Goal: Task Accomplishment & Management: Manage account settings

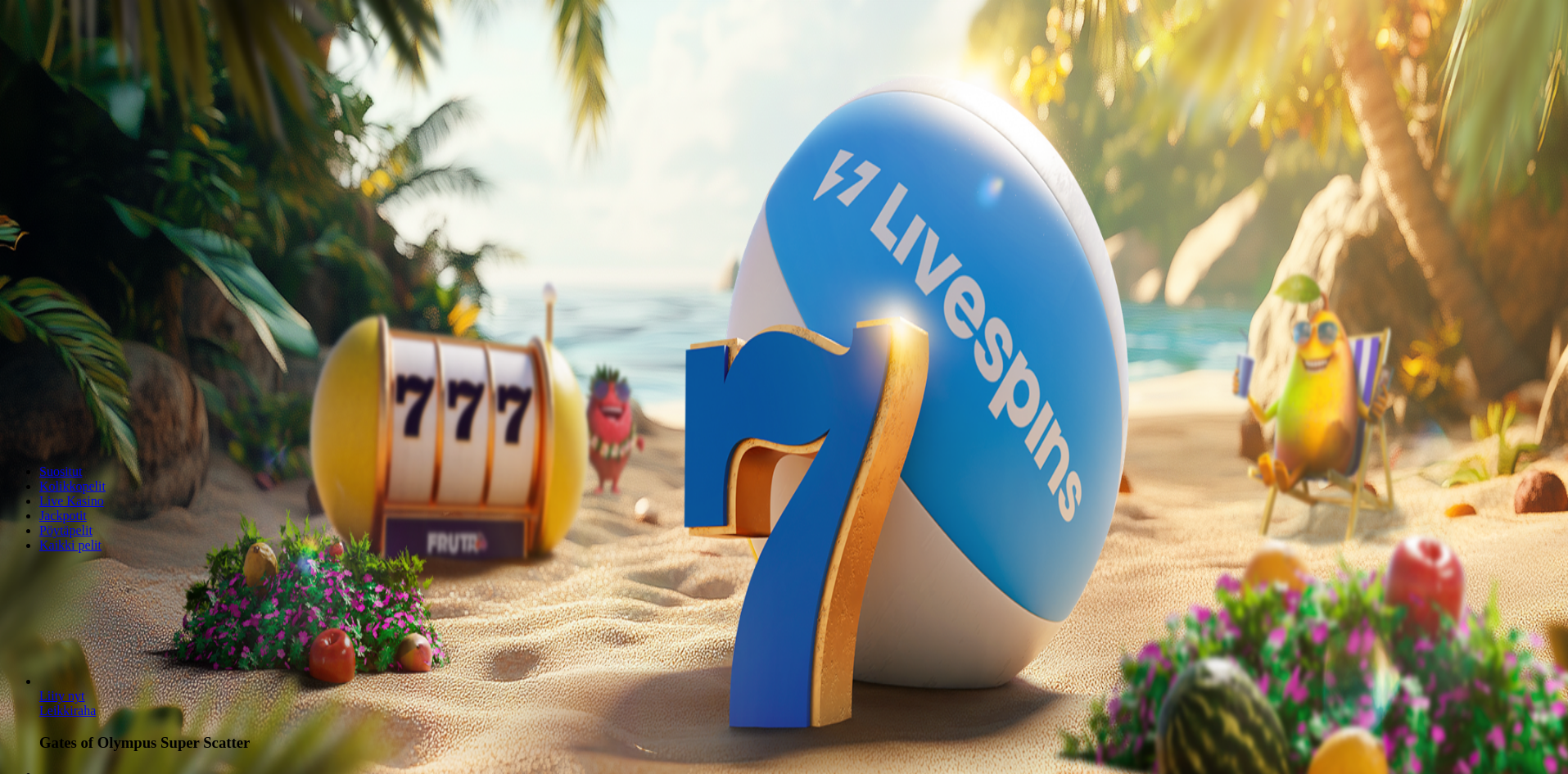
click at [123, 374] on input "***" at bounding box center [65, 382] width 116 height 16
click at [86, 426] on span "Talleta ja pelaa" at bounding box center [49, 427] width 73 height 13
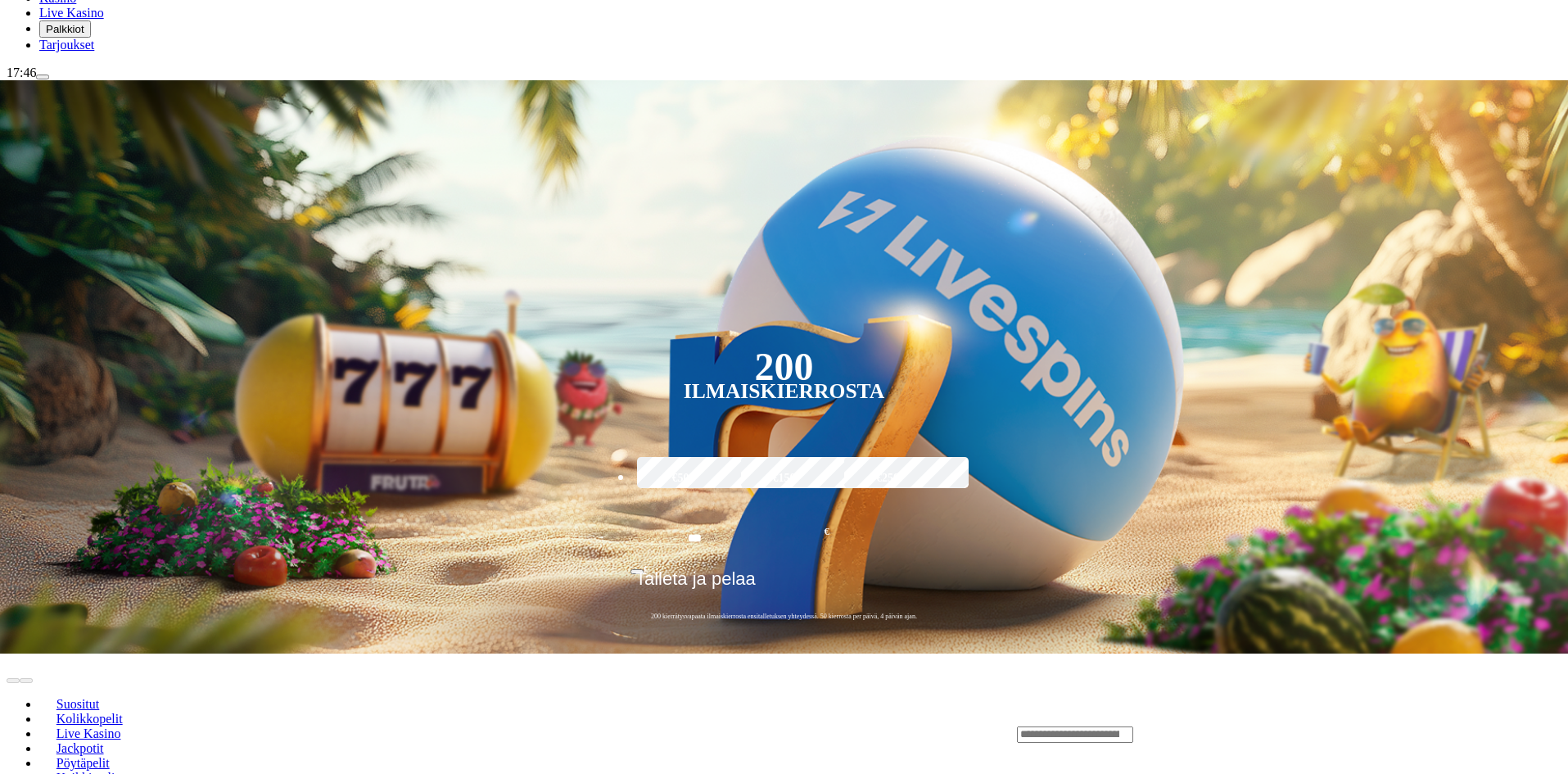
scroll to position [246, 0]
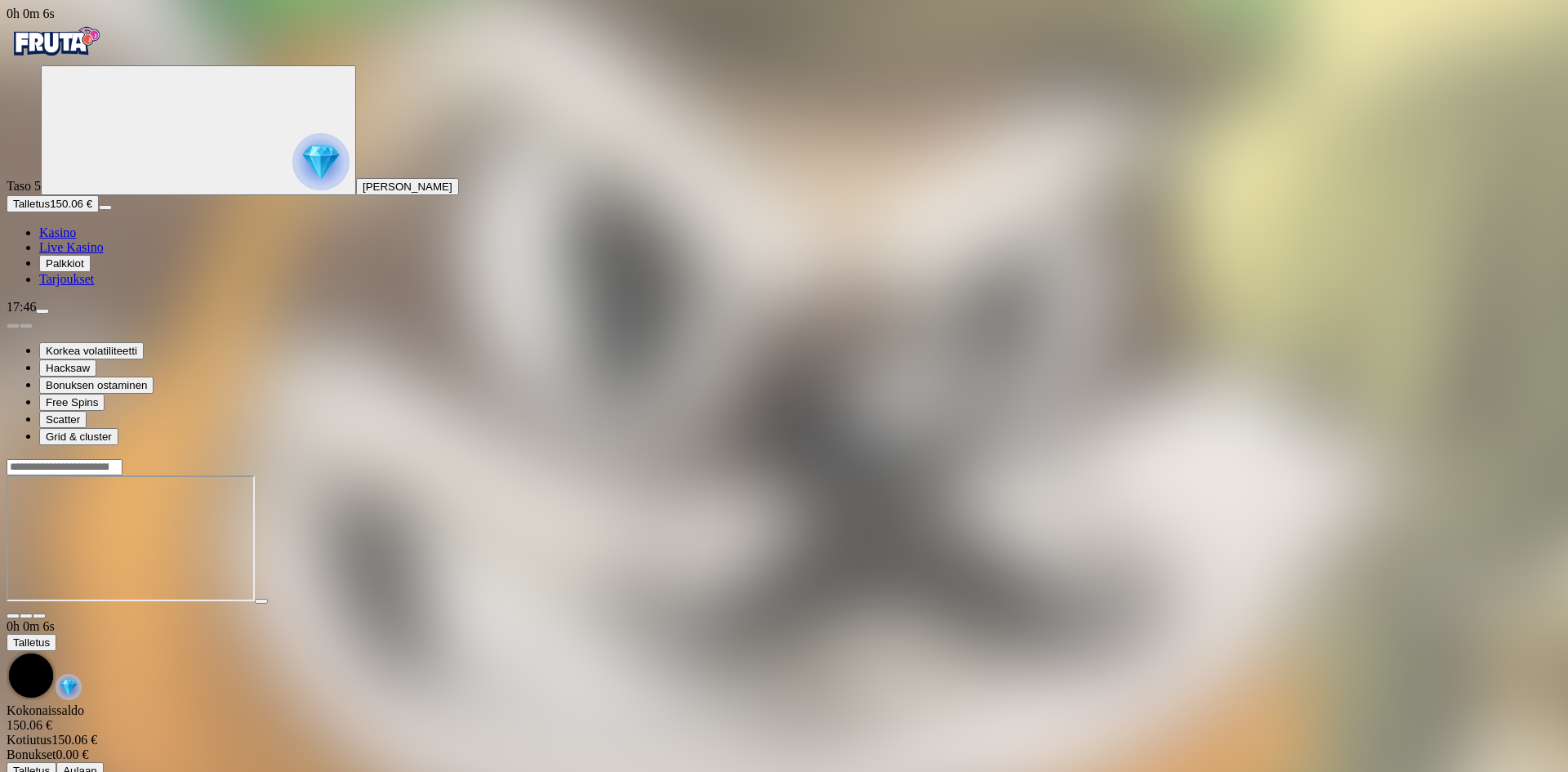
click at [293, 159] on img "Primary" at bounding box center [321, 161] width 57 height 57
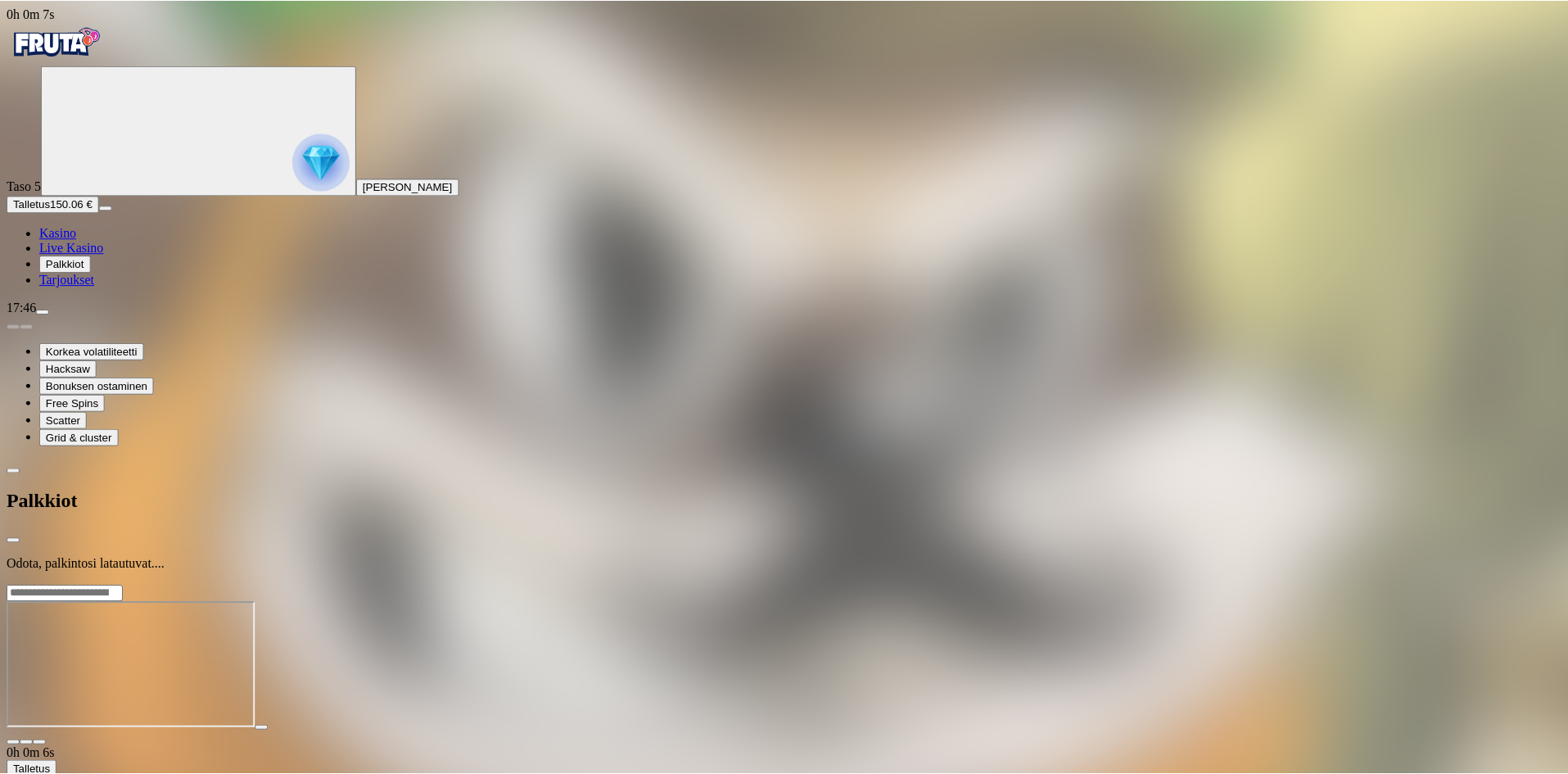
scroll to position [113, 0]
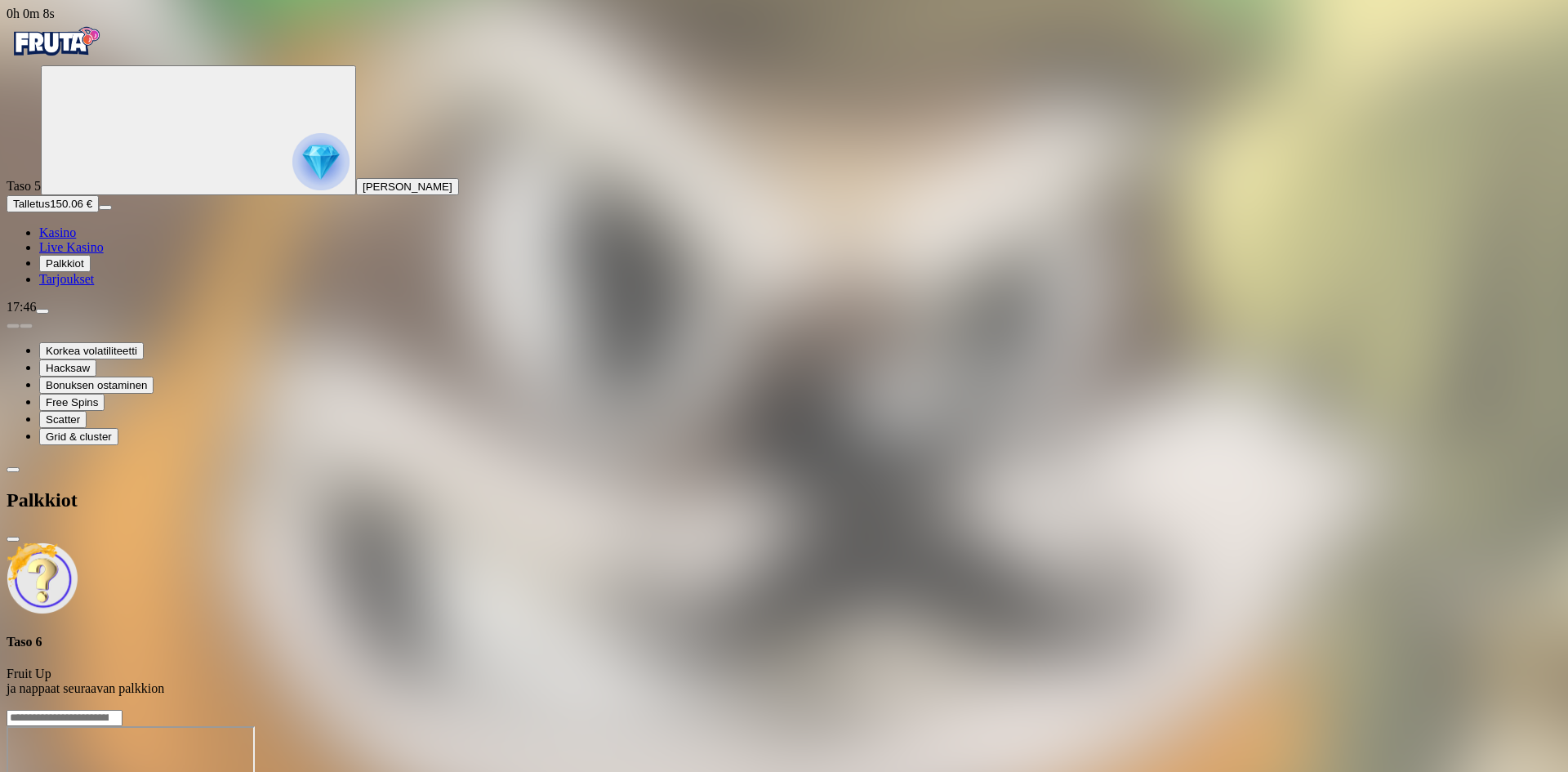
click at [85, 60] on img "Primary" at bounding box center [55, 42] width 98 height 41
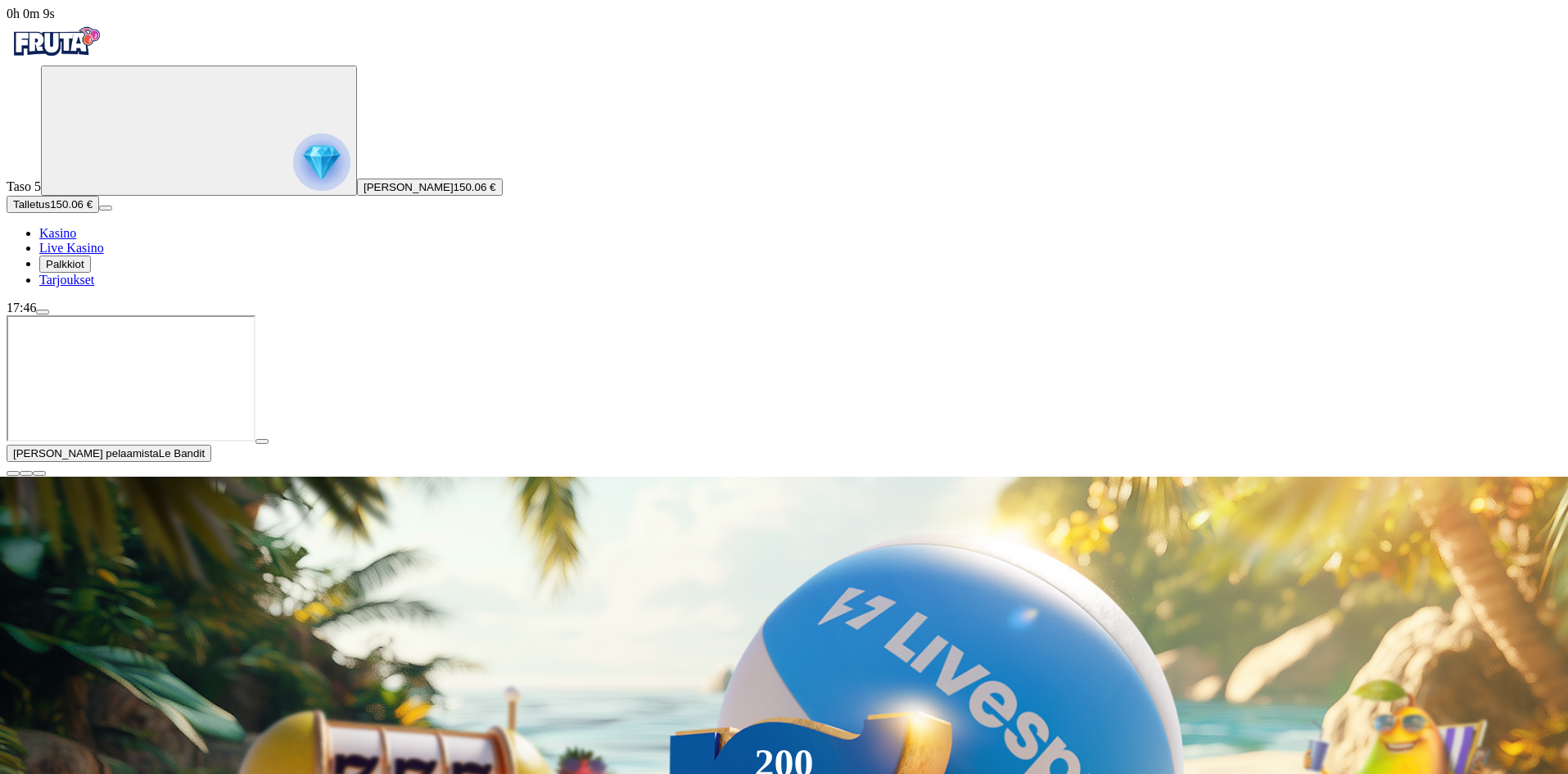
scroll to position [327, 0]
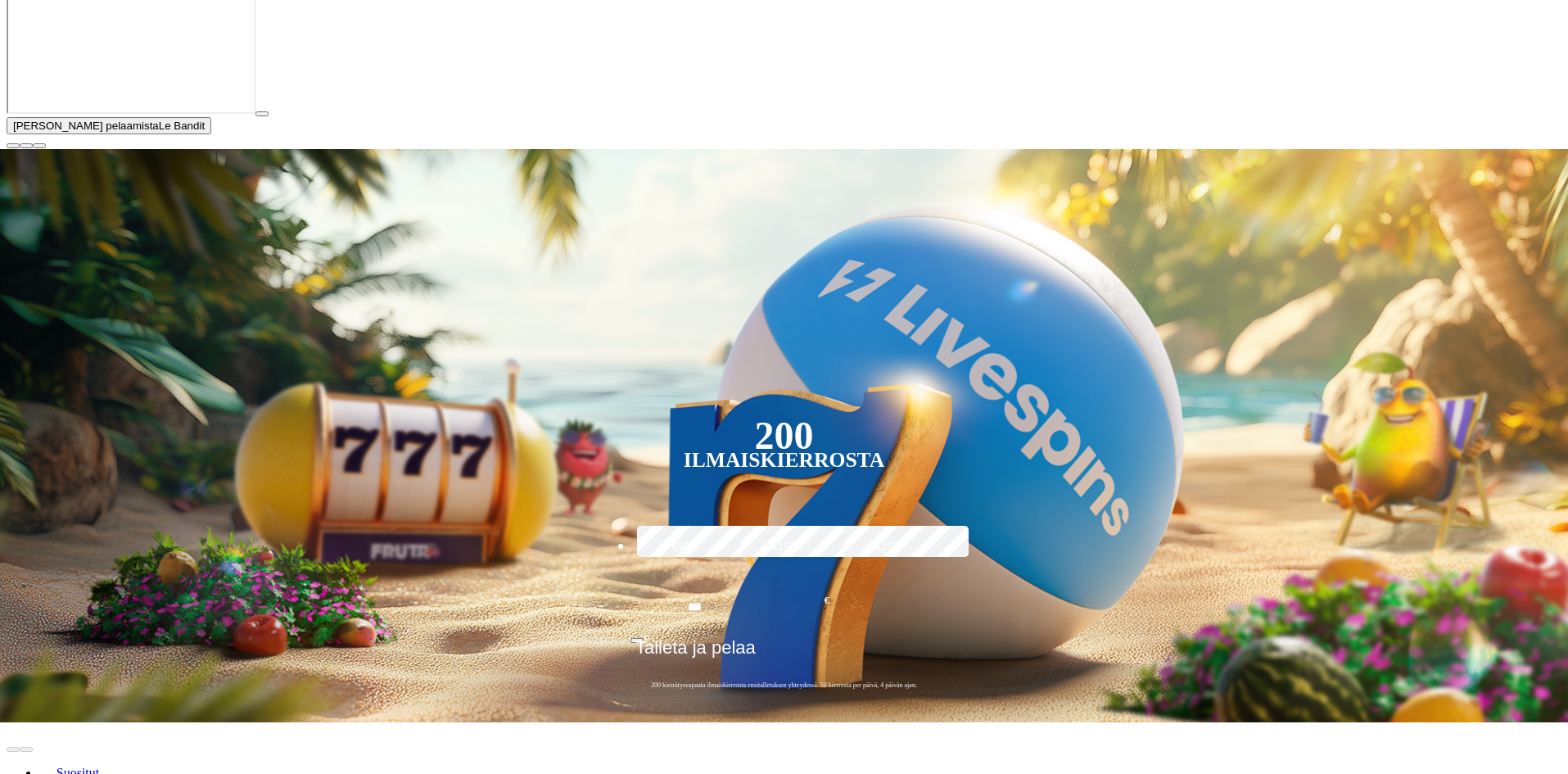
click at [14, 145] on span "close icon" at bounding box center [14, 145] width 0 height 0
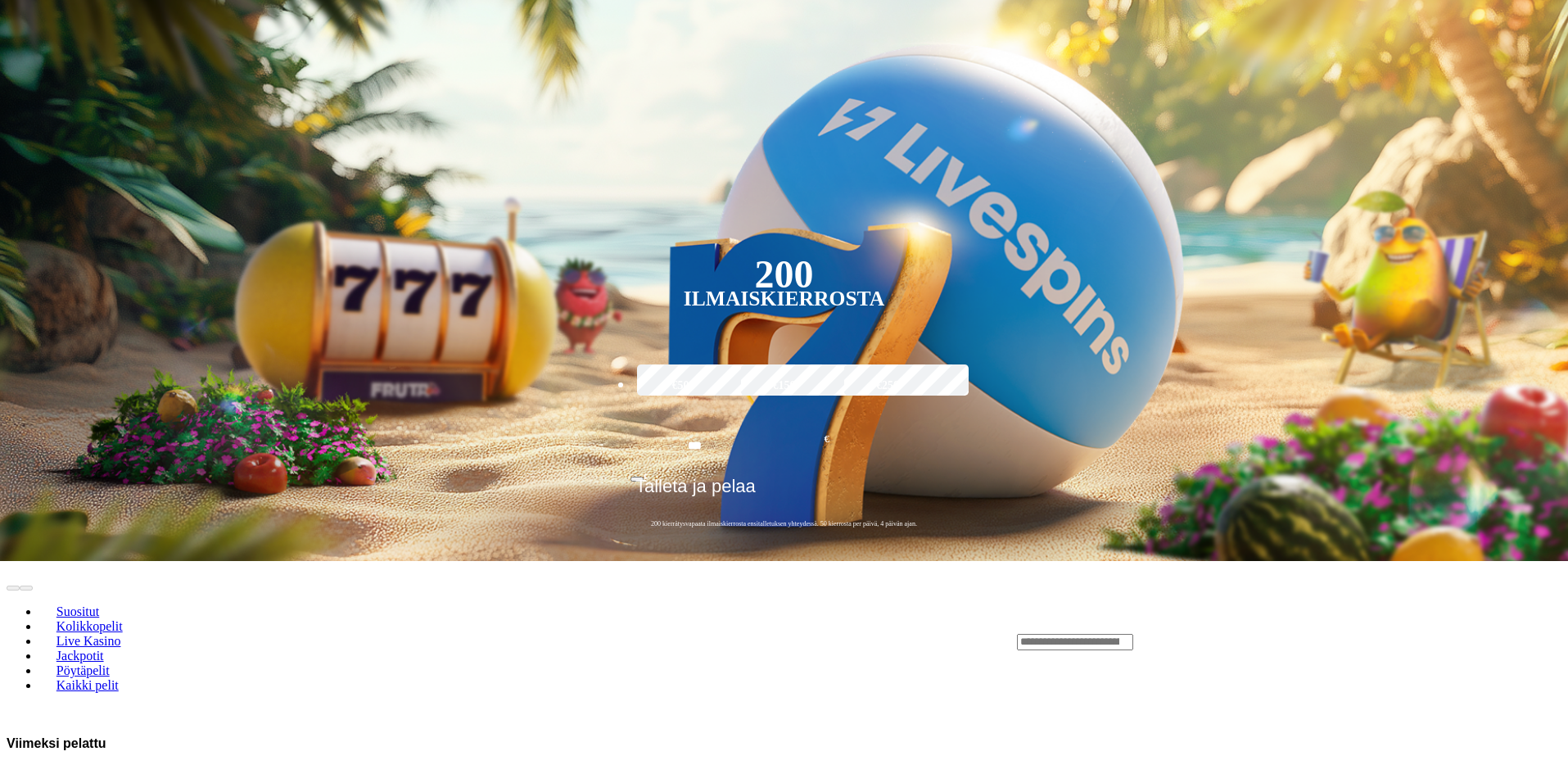
click at [26, 773] on span "chevron-right icon" at bounding box center [26, 783] width 0 height 0
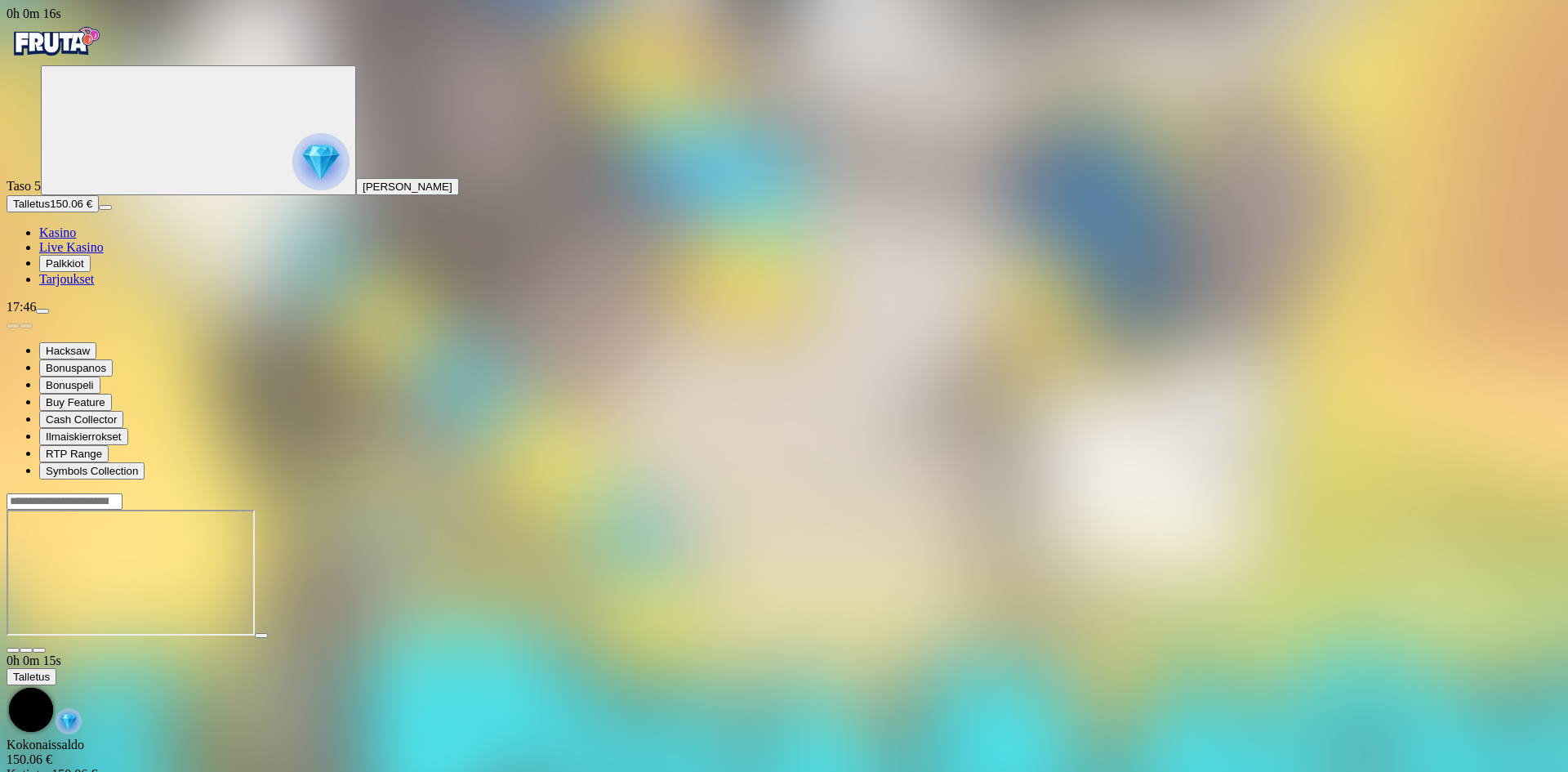
click at [45, 647] on button "button" at bounding box center [40, 649] width 14 height 5
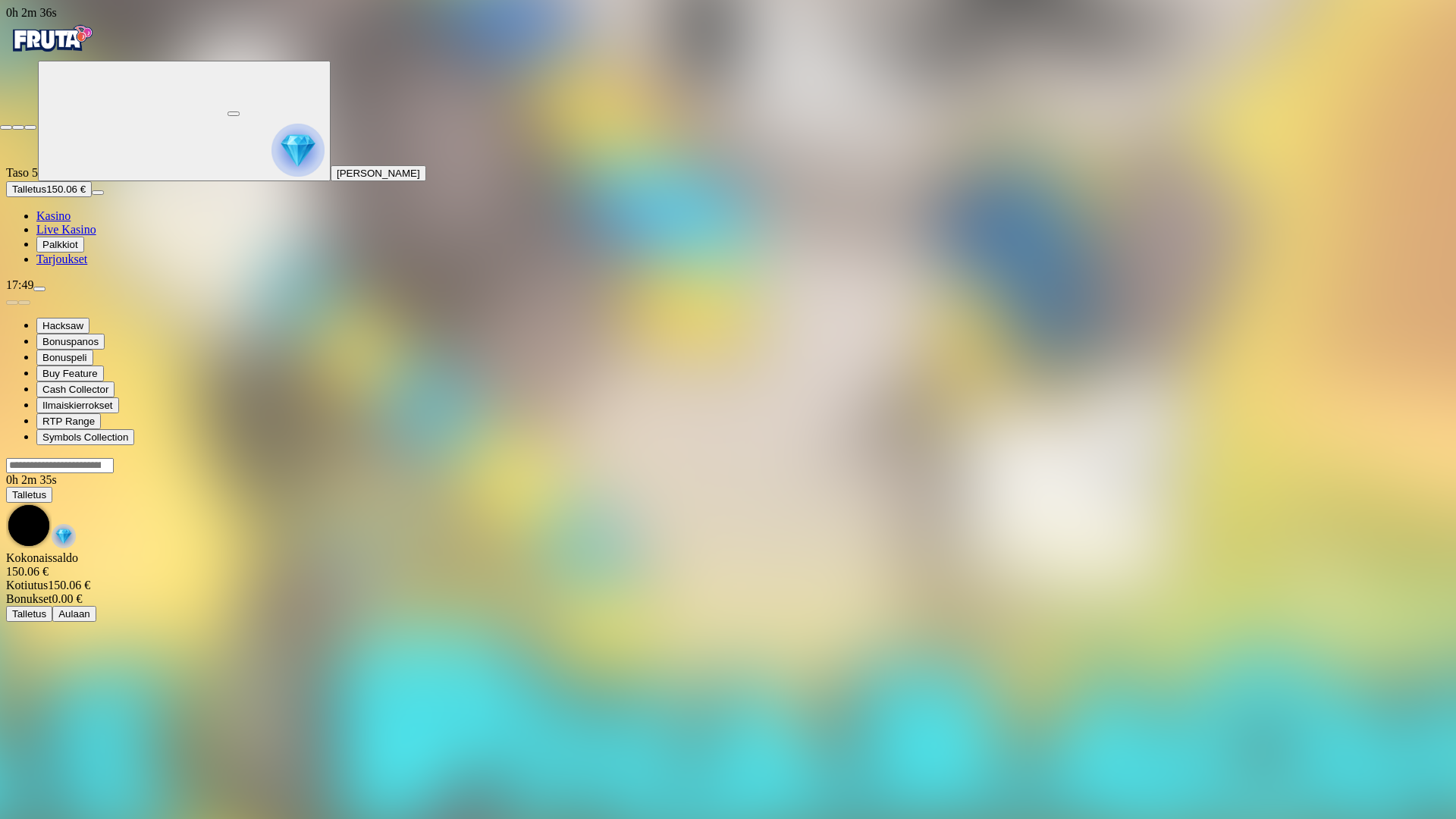
click at [6, 127] on span "close icon" at bounding box center [6, 127] width 0 height 0
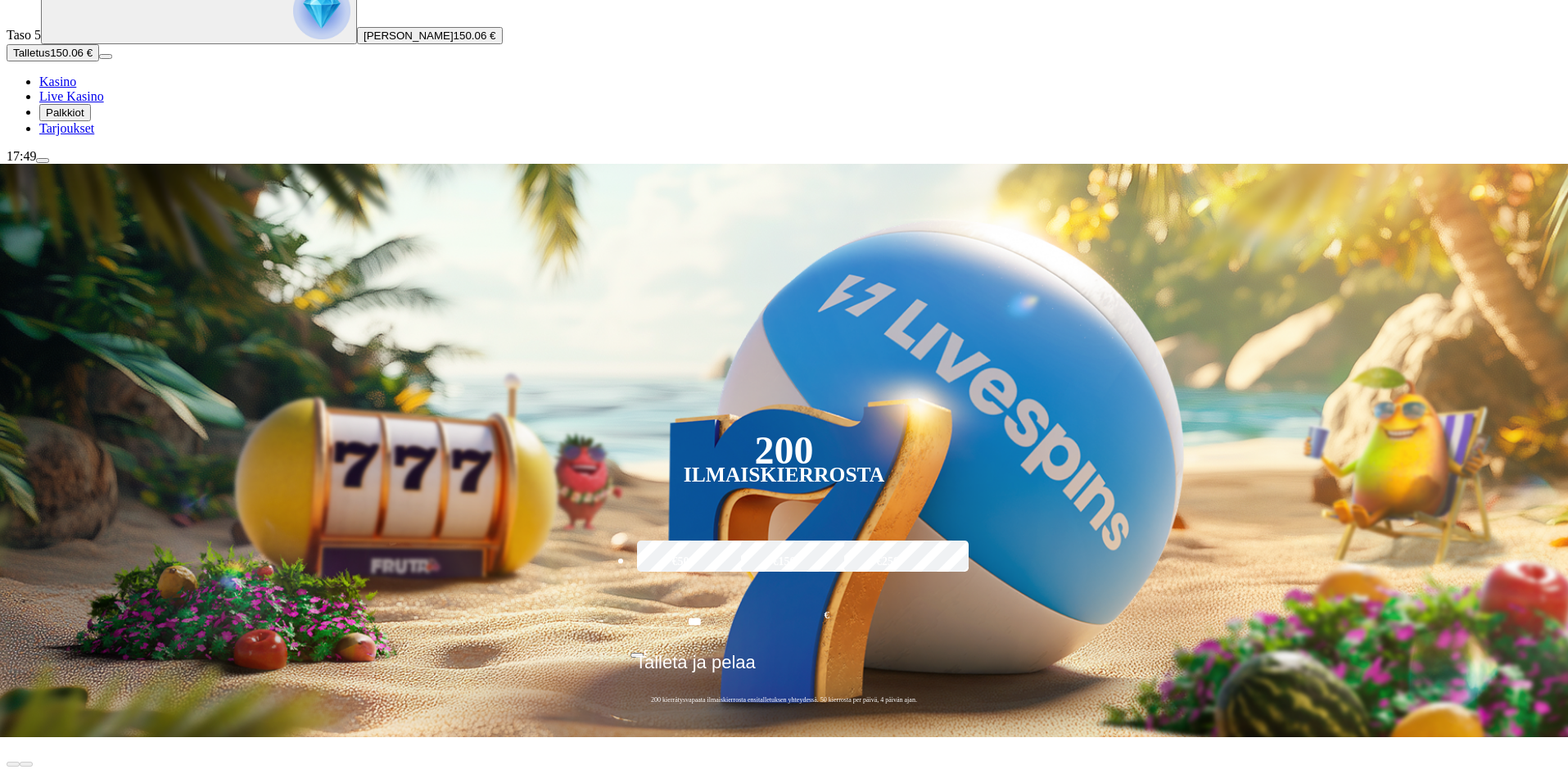
scroll to position [246, 0]
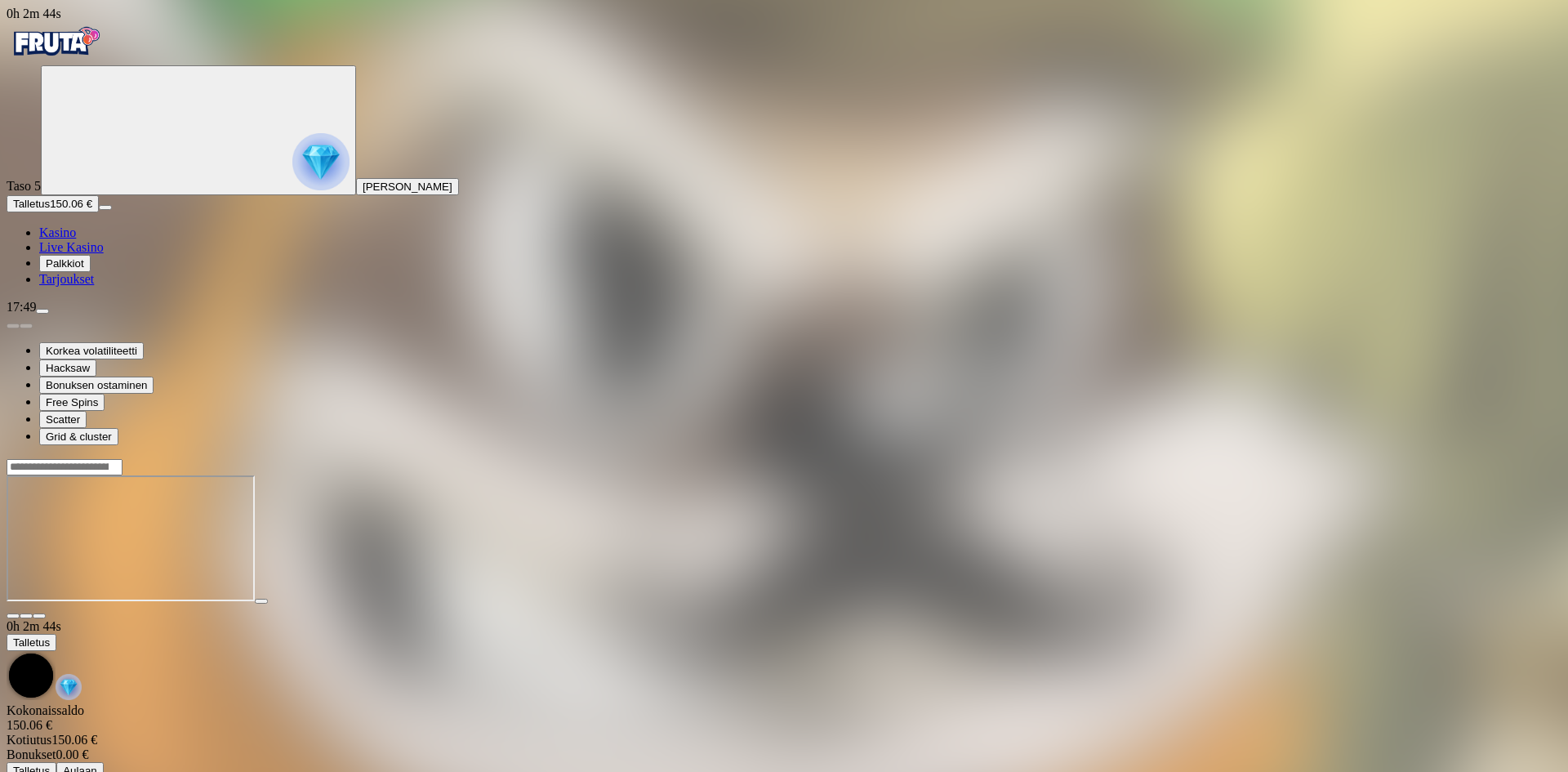
click at [45, 614] on button "button" at bounding box center [40, 615] width 14 height 5
click at [293, 190] on img "Primary" at bounding box center [321, 161] width 57 height 57
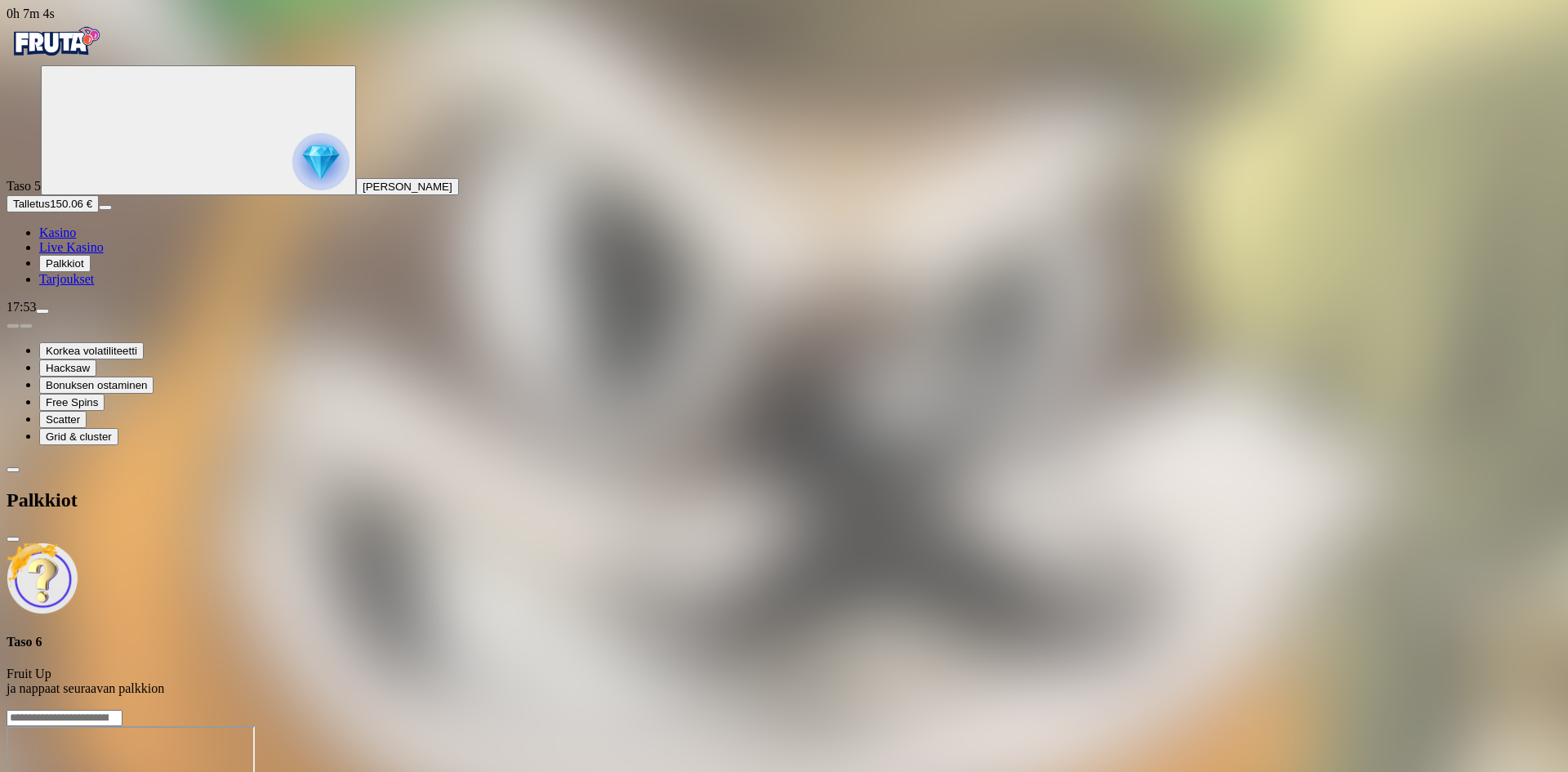
click at [629, 709] on div at bounding box center [784, 709] width 1555 height 0
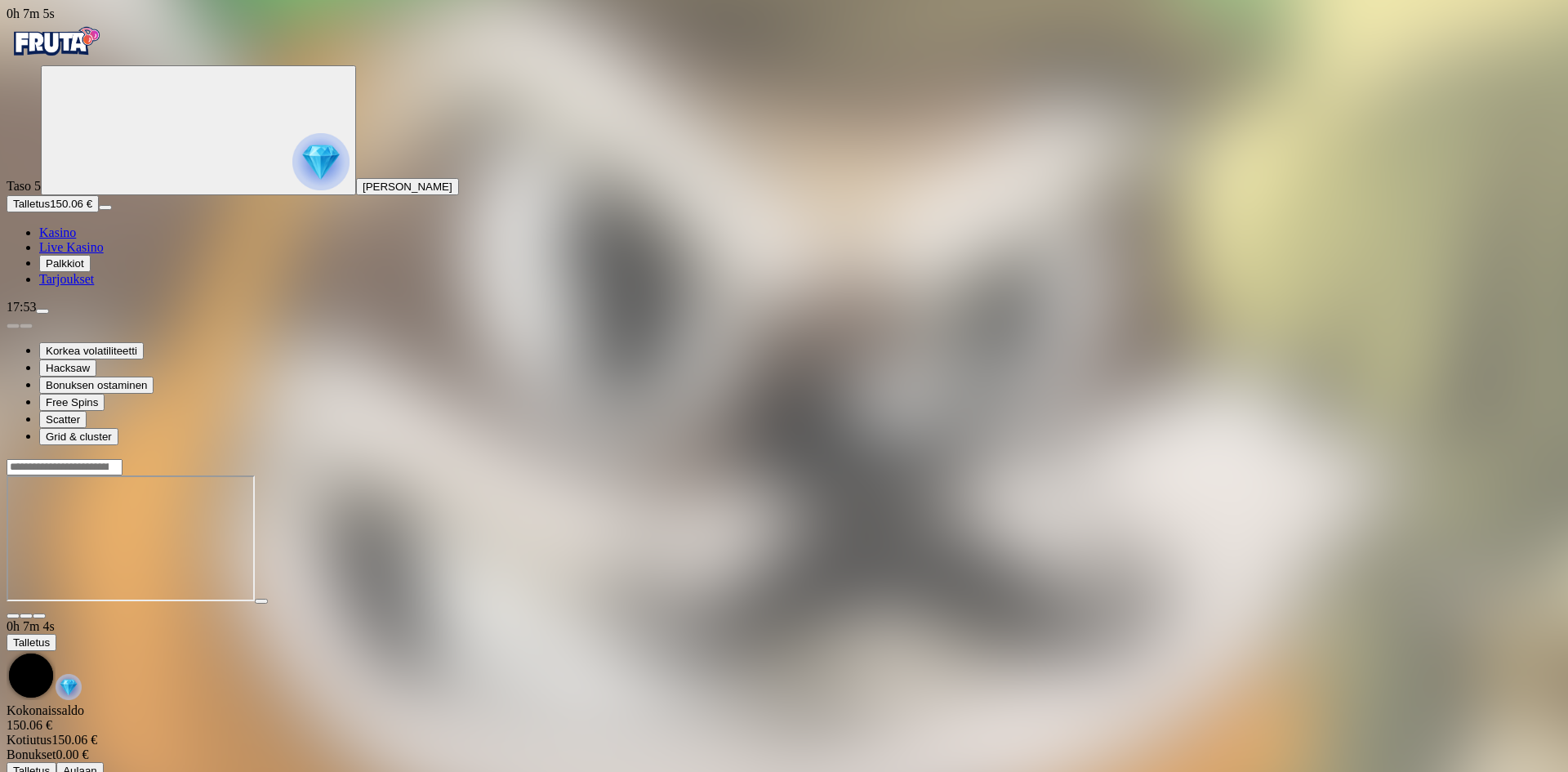
click at [75, 55] on img "Primary" at bounding box center [55, 42] width 98 height 41
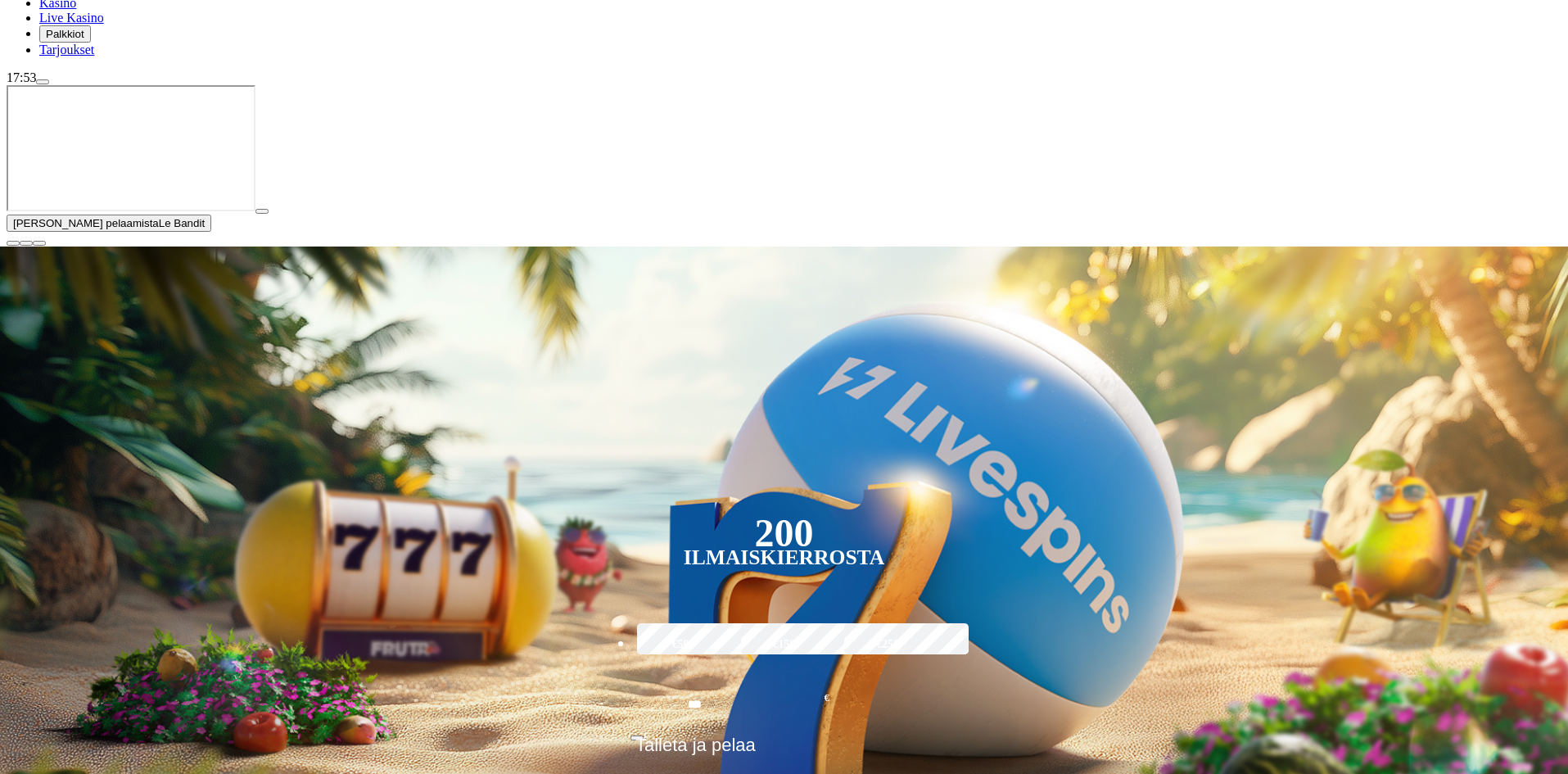
scroll to position [246, 0]
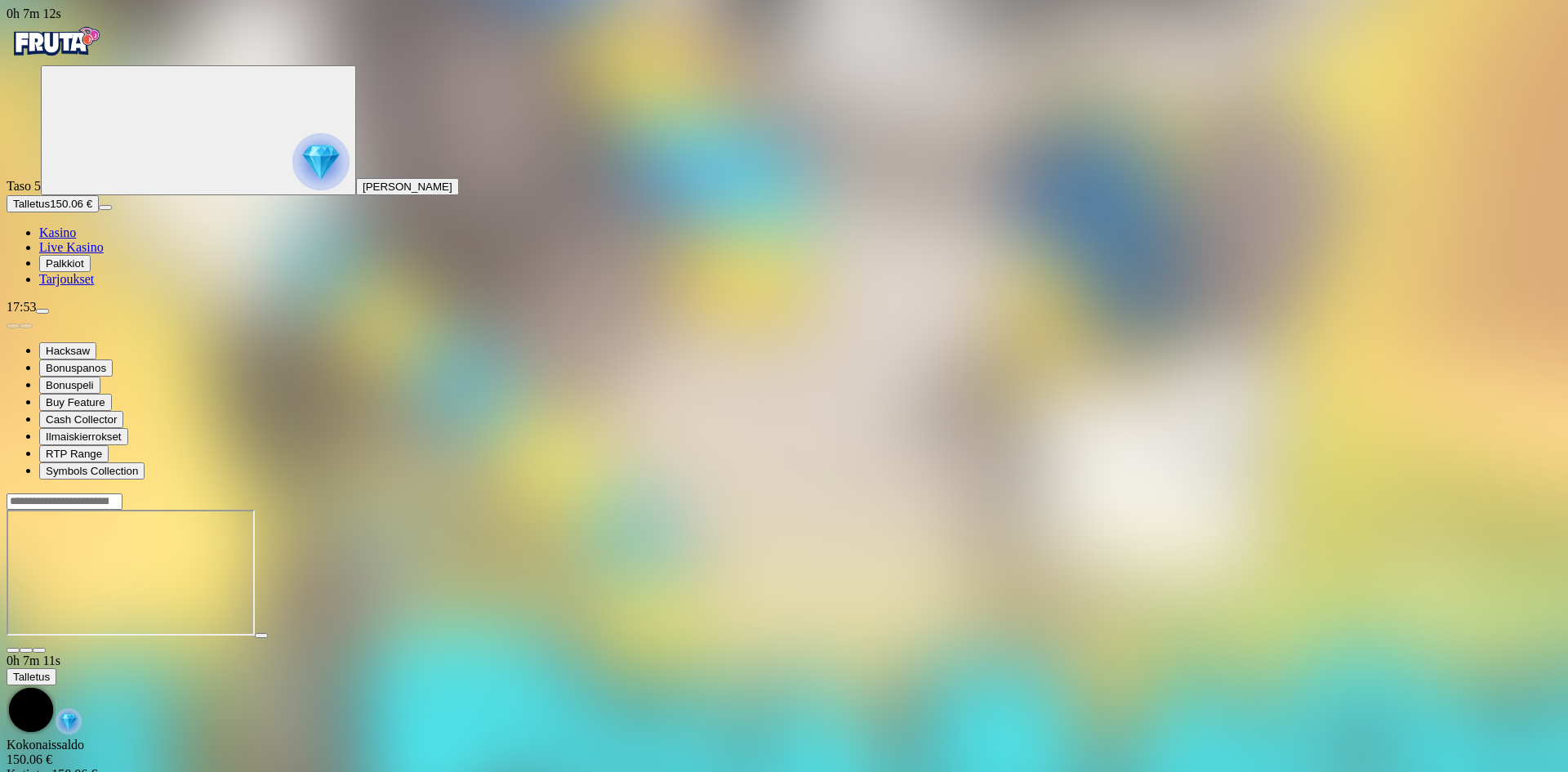
click at [45, 647] on button "button" at bounding box center [40, 649] width 14 height 5
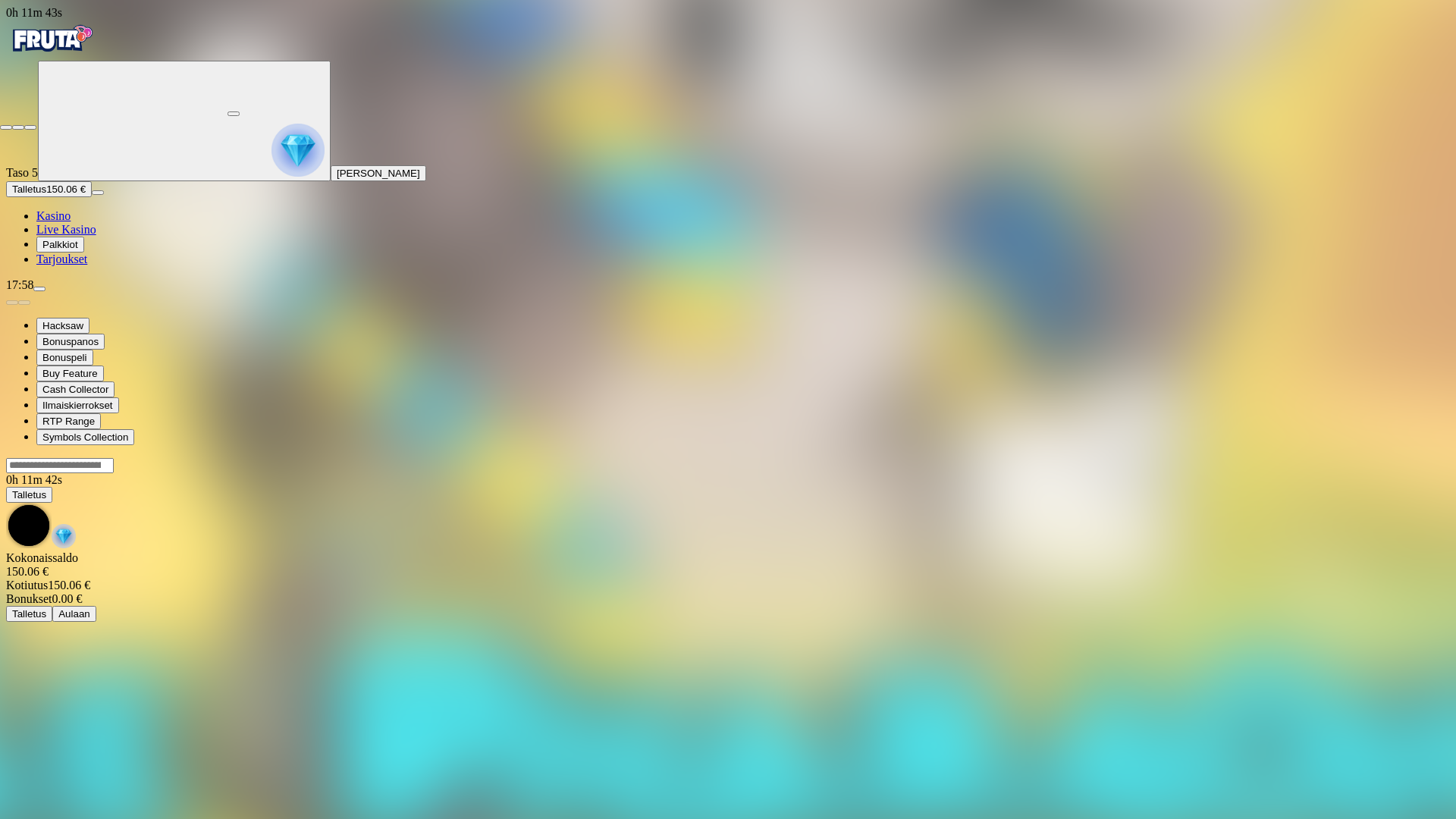
click at [13, 125] on button "button" at bounding box center [6, 126] width 13 height 4
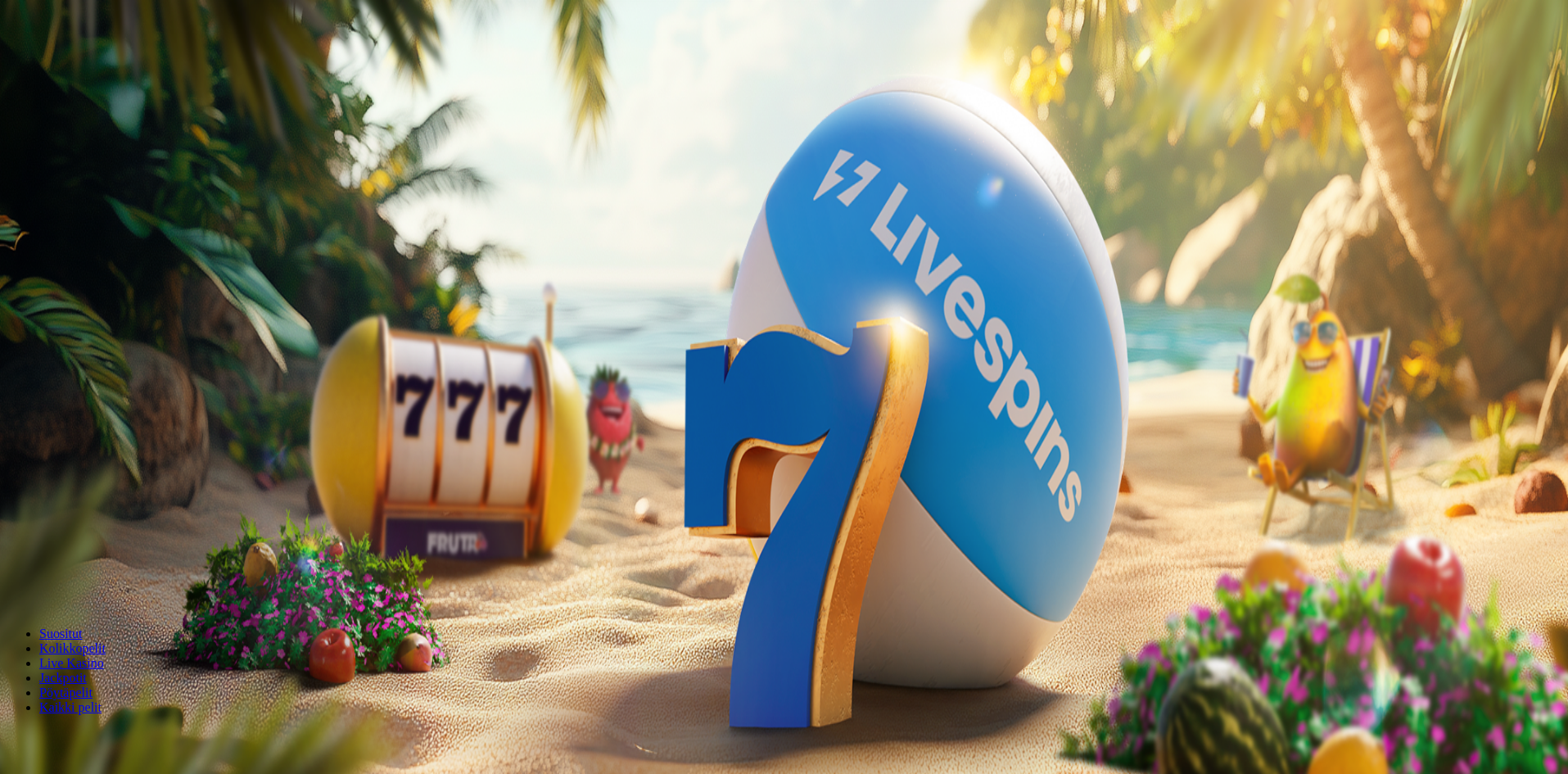
click at [293, 170] on img "Primary" at bounding box center [322, 162] width 57 height 57
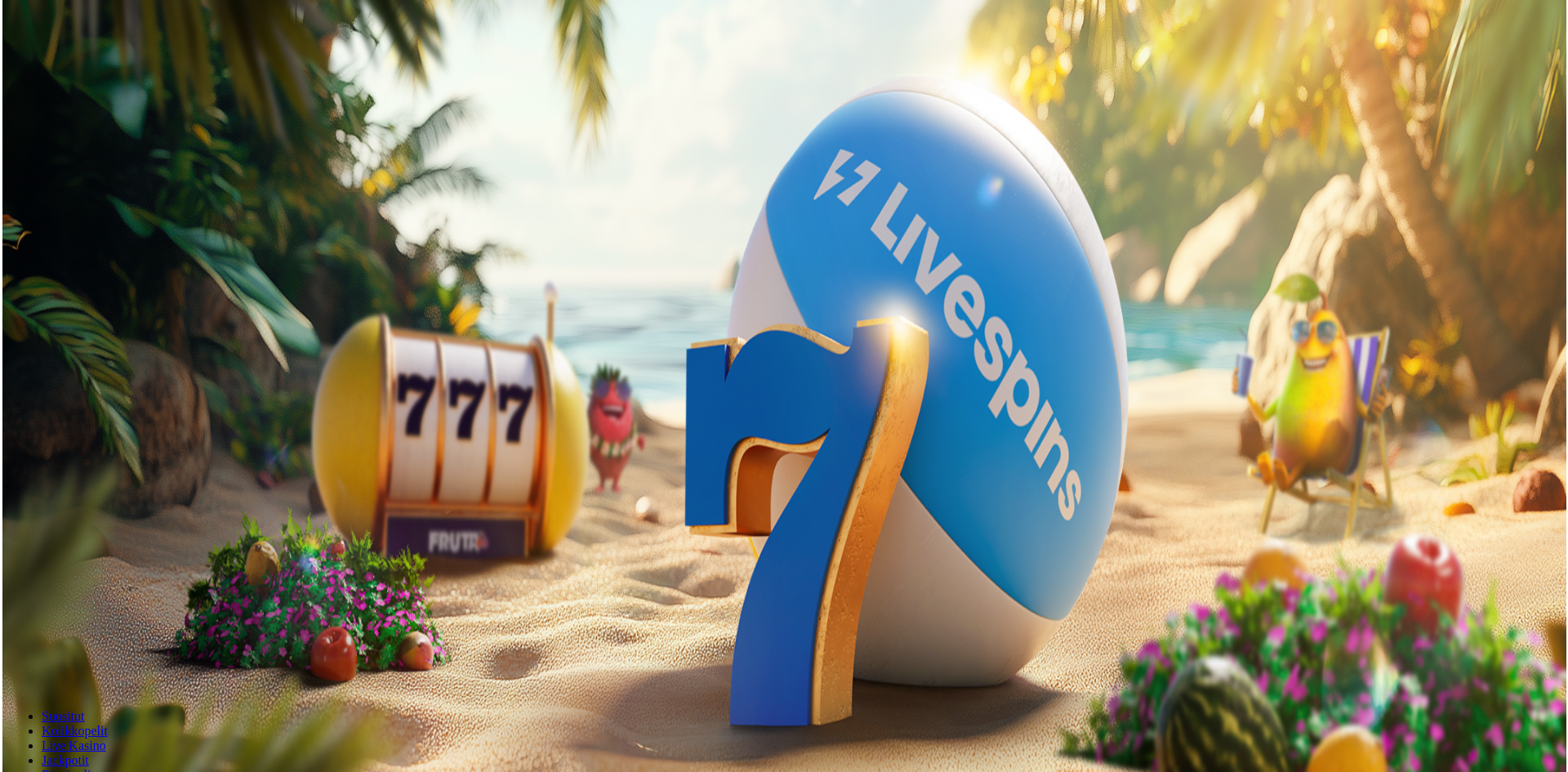
scroll to position [879, 0]
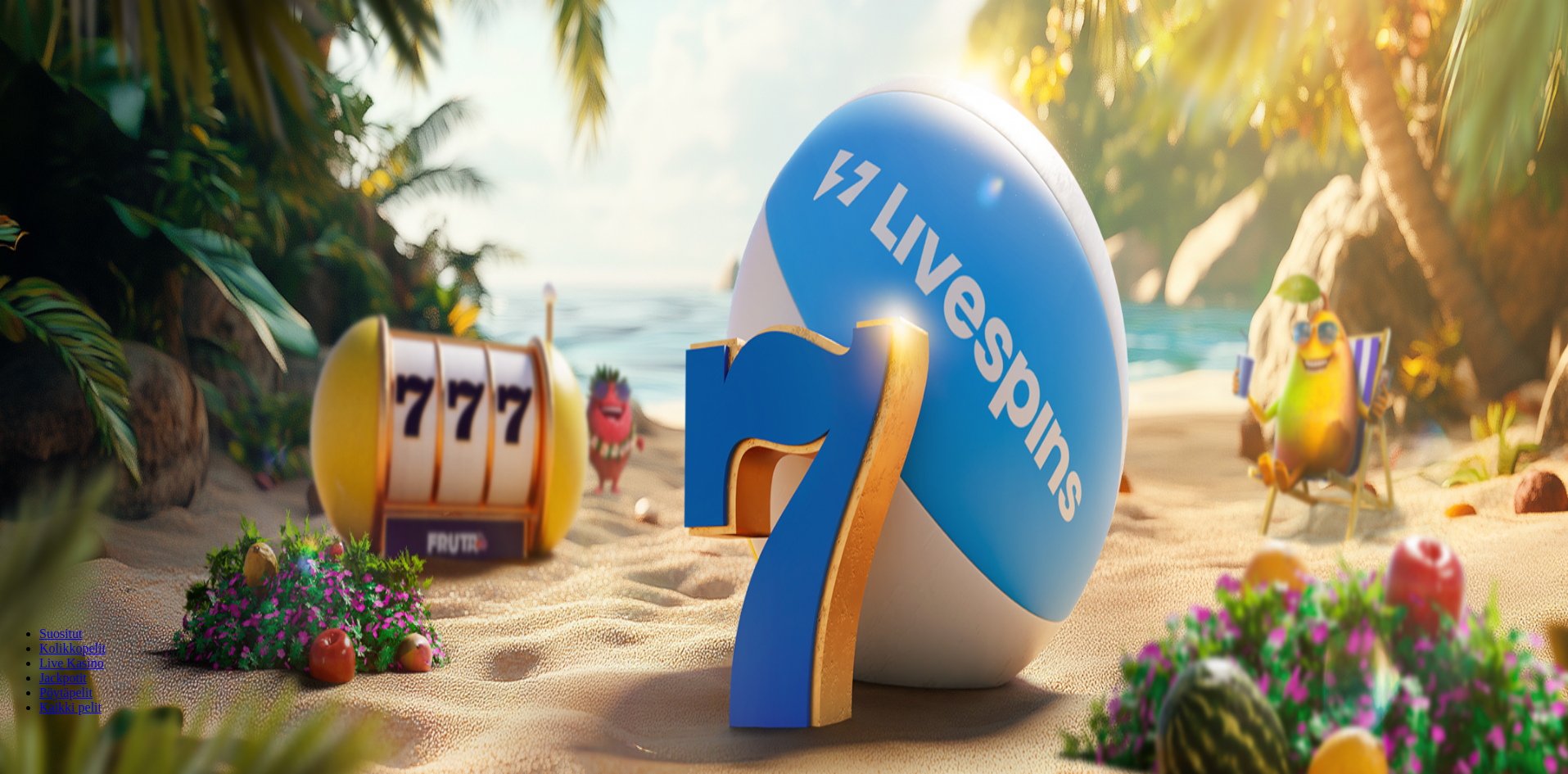
click at [293, 191] on img "Primary" at bounding box center [322, 162] width 57 height 57
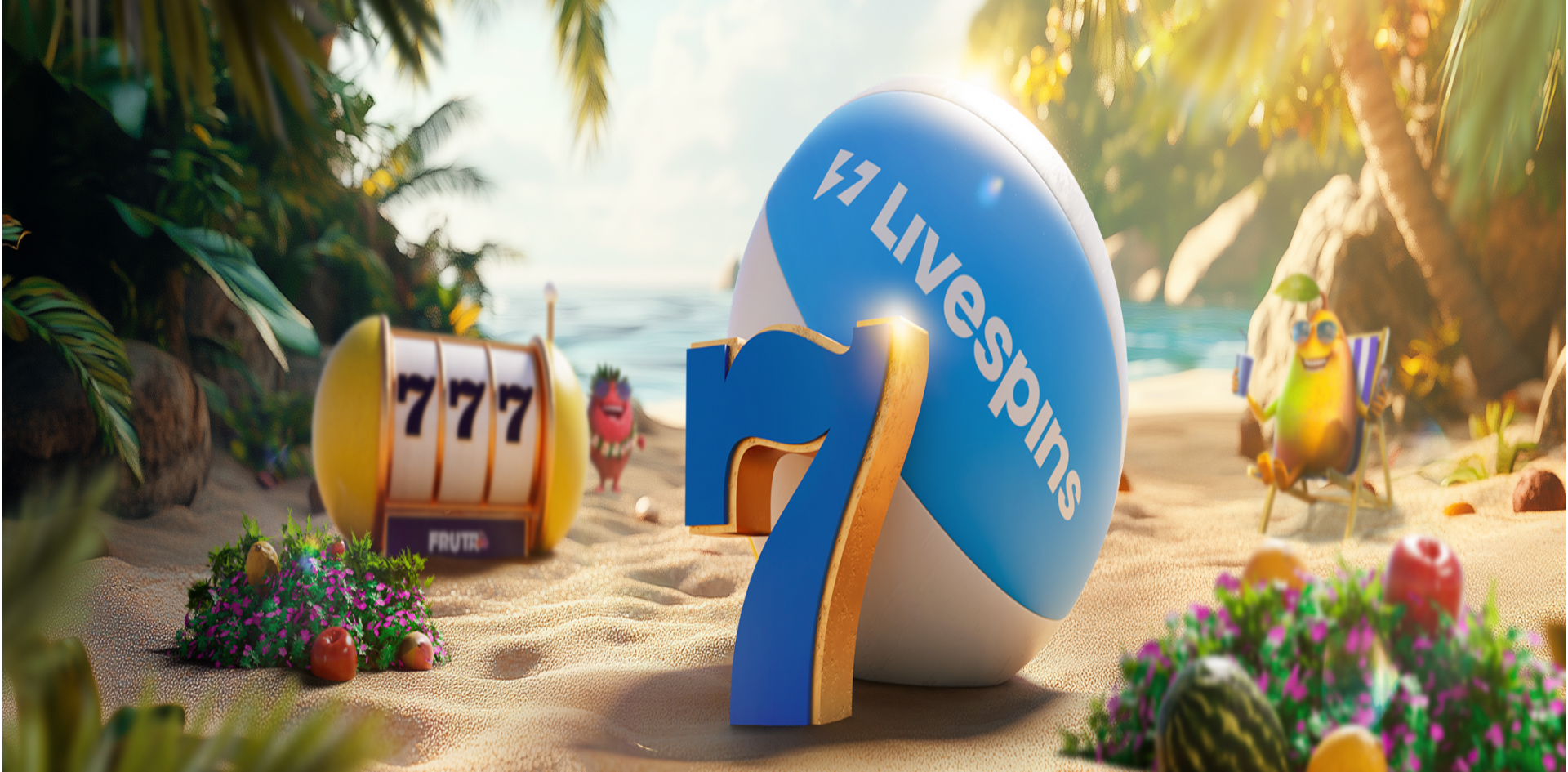
scroll to position [879, 0]
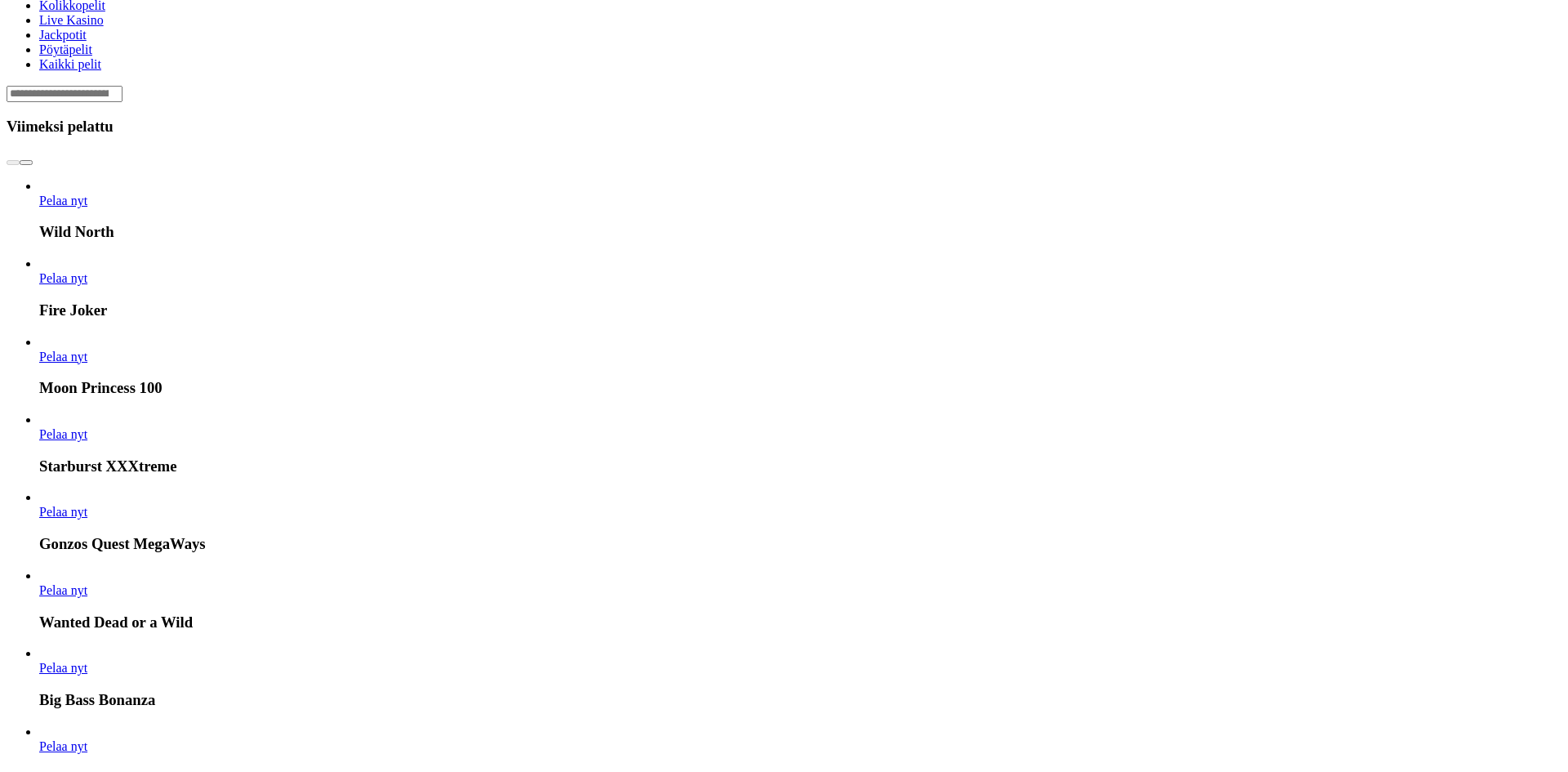
drag, startPoint x: 626, startPoint y: 220, endPoint x: 615, endPoint y: 212, distance: 13.6
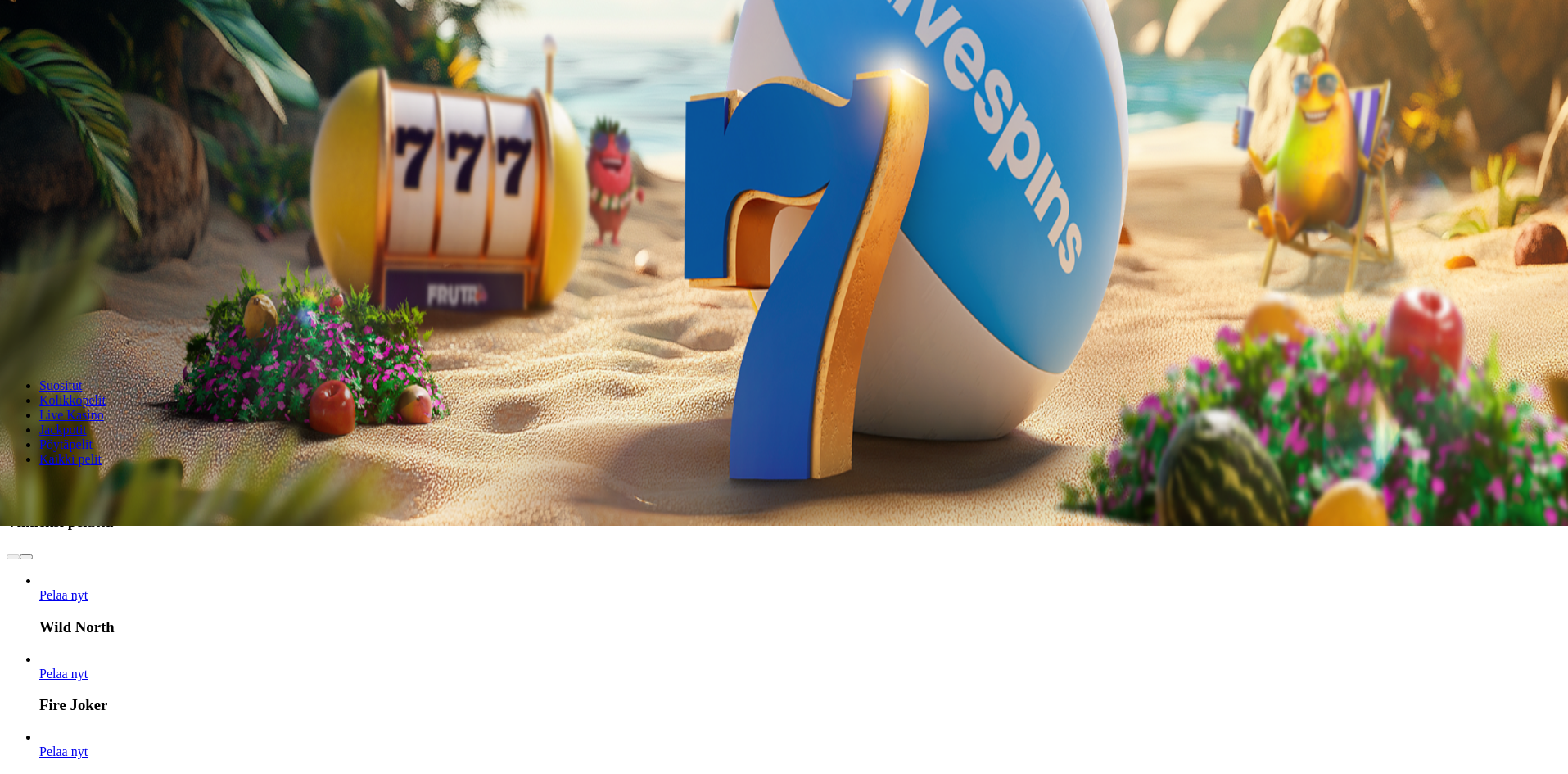
scroll to position [246, 0]
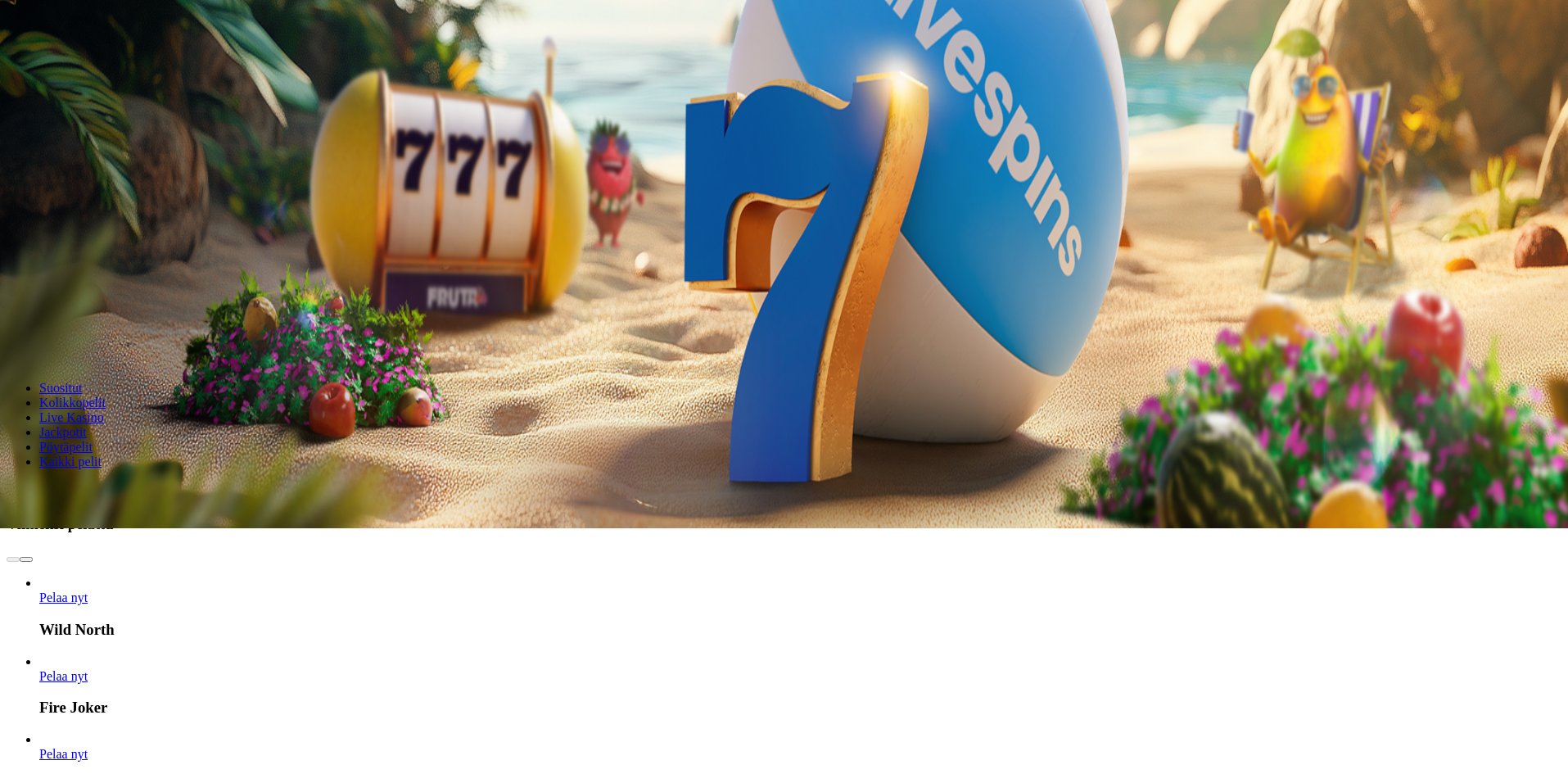
click at [26, 559] on span "chevron-right icon" at bounding box center [26, 559] width 0 height 0
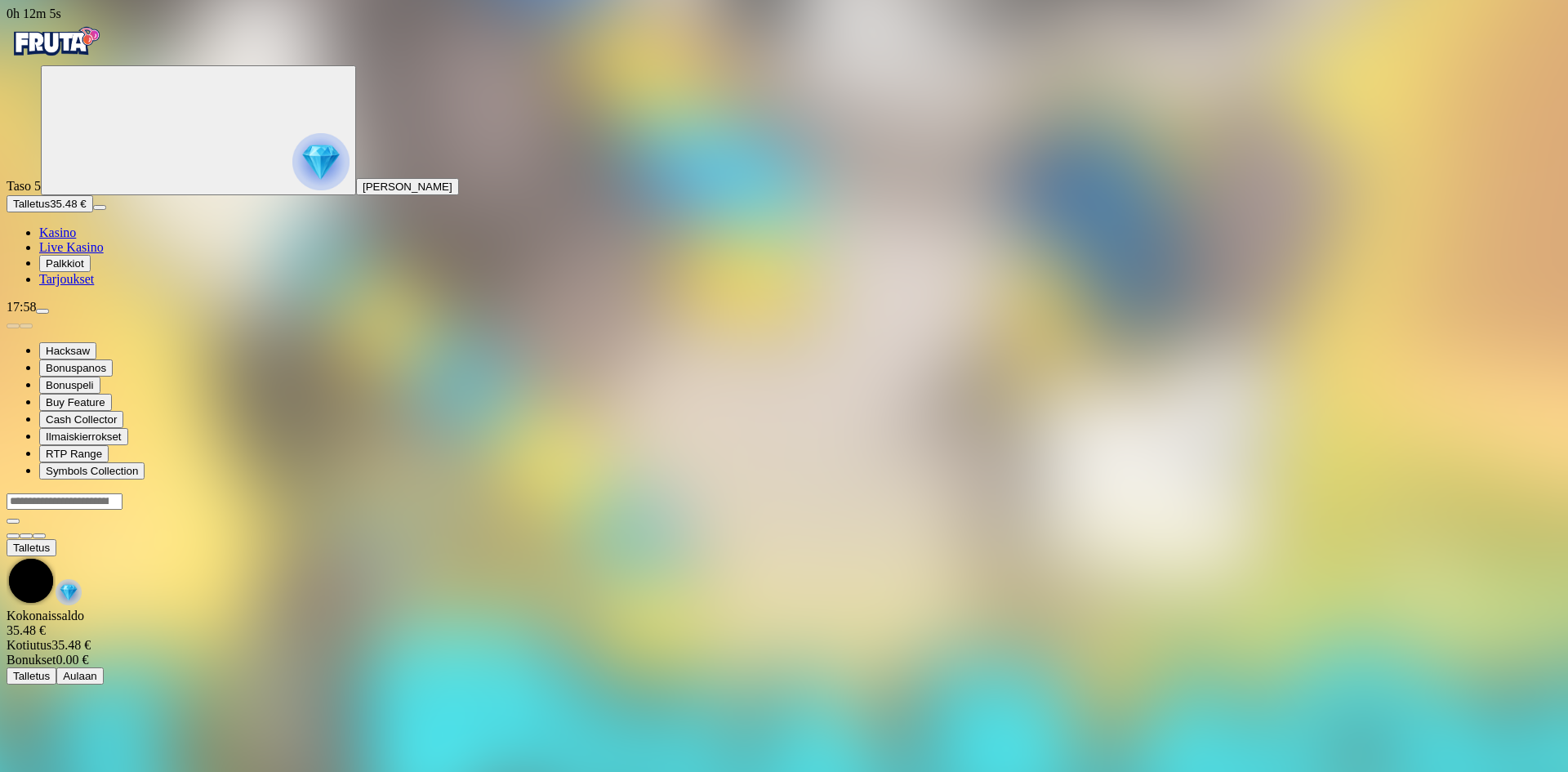
click at [1468, 493] on div at bounding box center [784, 516] width 1555 height 46
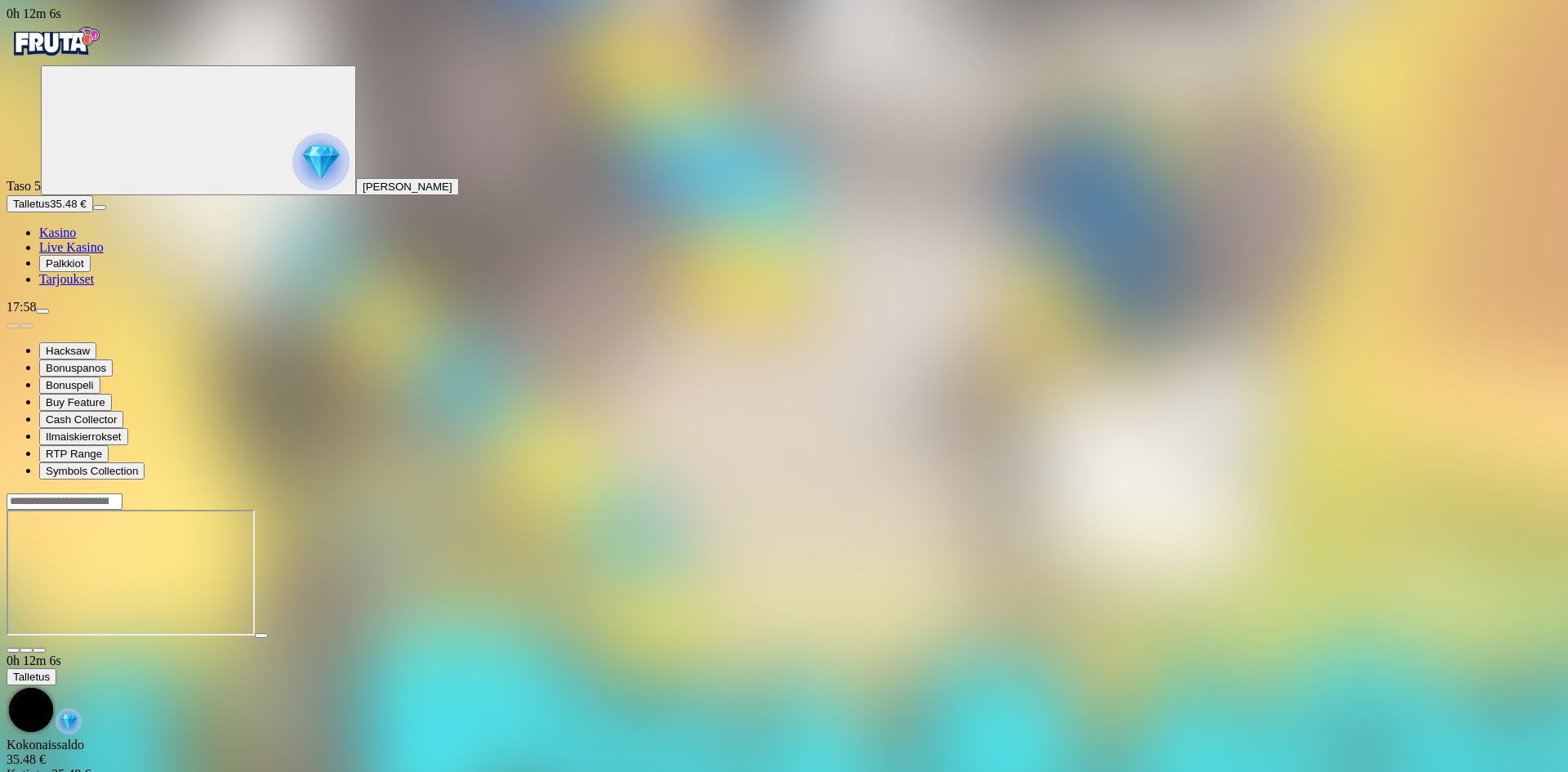
click at [1453, 639] on div at bounding box center [784, 645] width 1555 height 14
click at [40, 650] on span "fullscreen icon" at bounding box center [40, 650] width 0 height 0
click at [87, 209] on circle "Primary" at bounding box center [170, 129] width 166 height 166
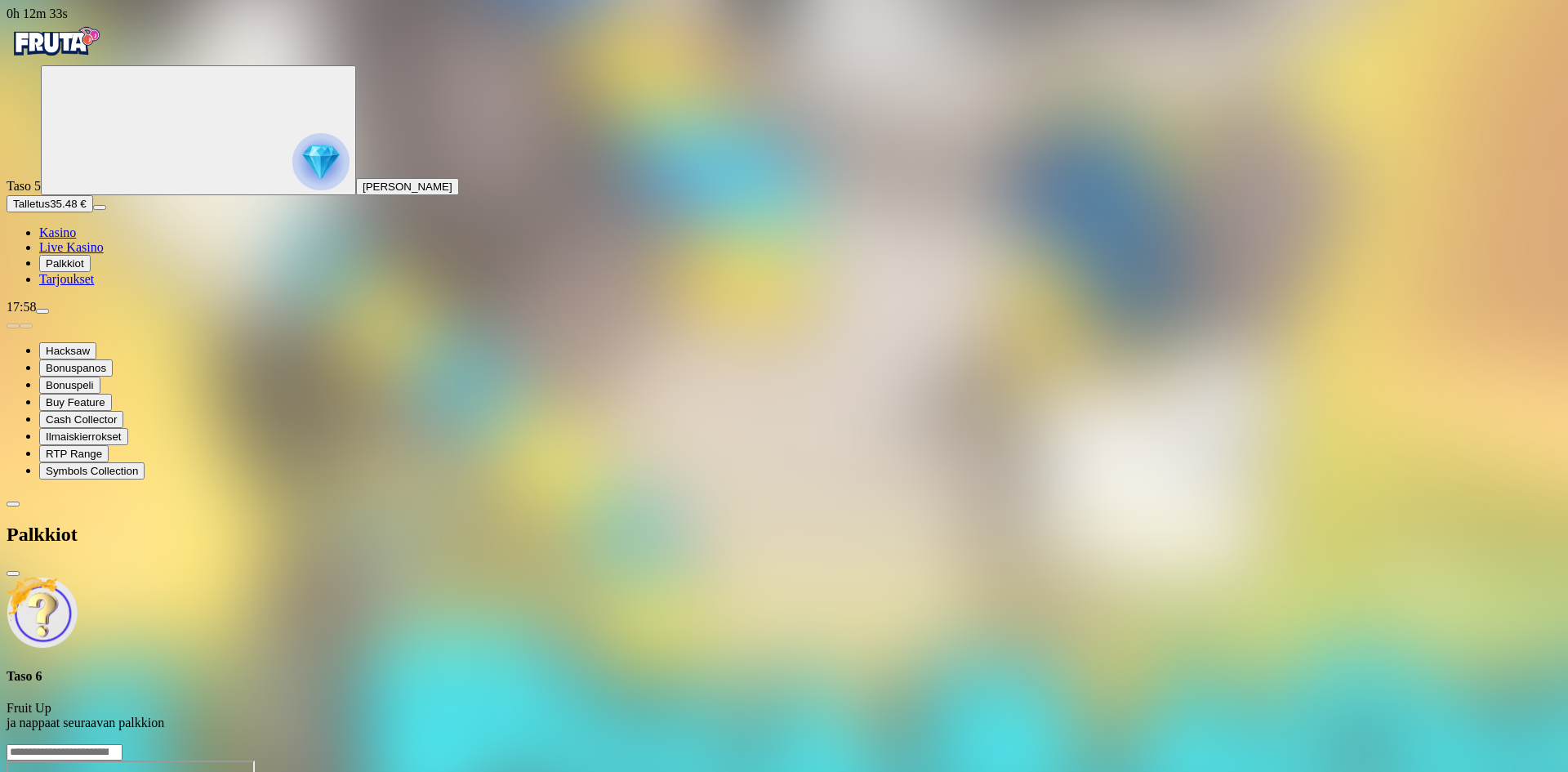
click at [14, 573] on span "close icon" at bounding box center [14, 573] width 0 height 0
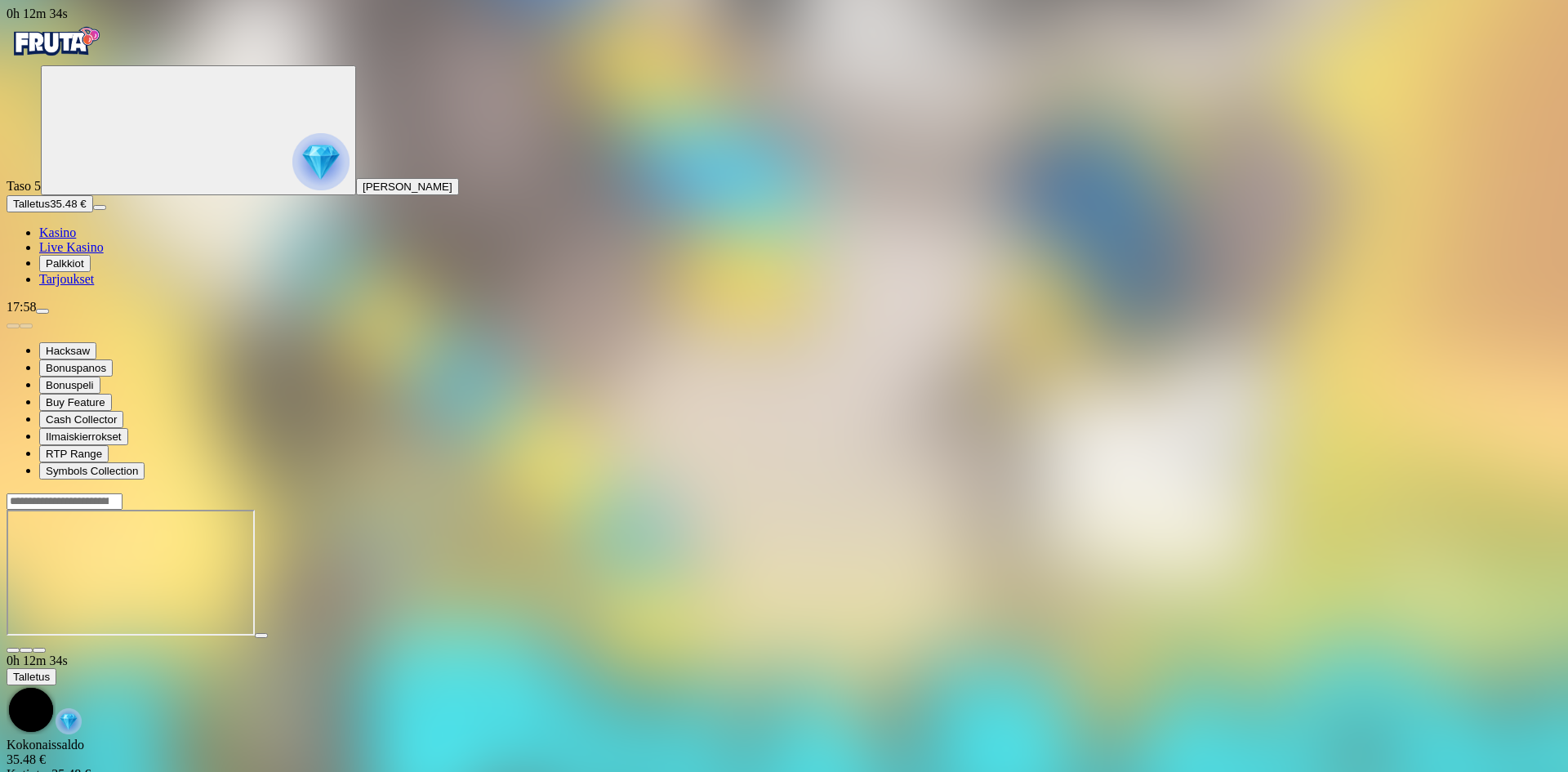
click at [293, 181] on img "Primary" at bounding box center [321, 161] width 57 height 57
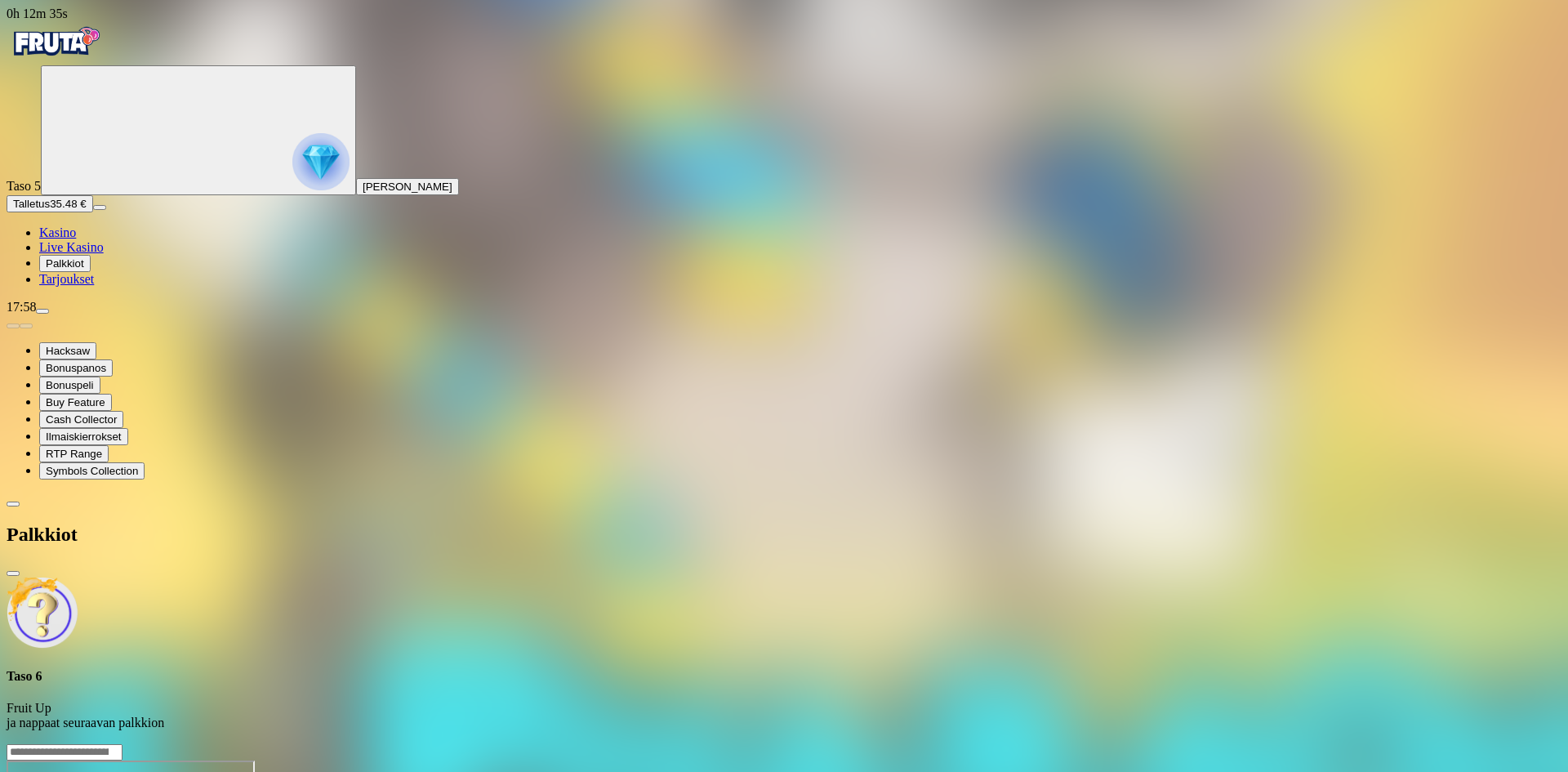
click at [43, 163] on div "Taso 5 Leevi Sakari Pulkkinen" at bounding box center [784, 130] width 1555 height 129
click at [43, 311] on span "menu icon" at bounding box center [43, 311] width 0 height 0
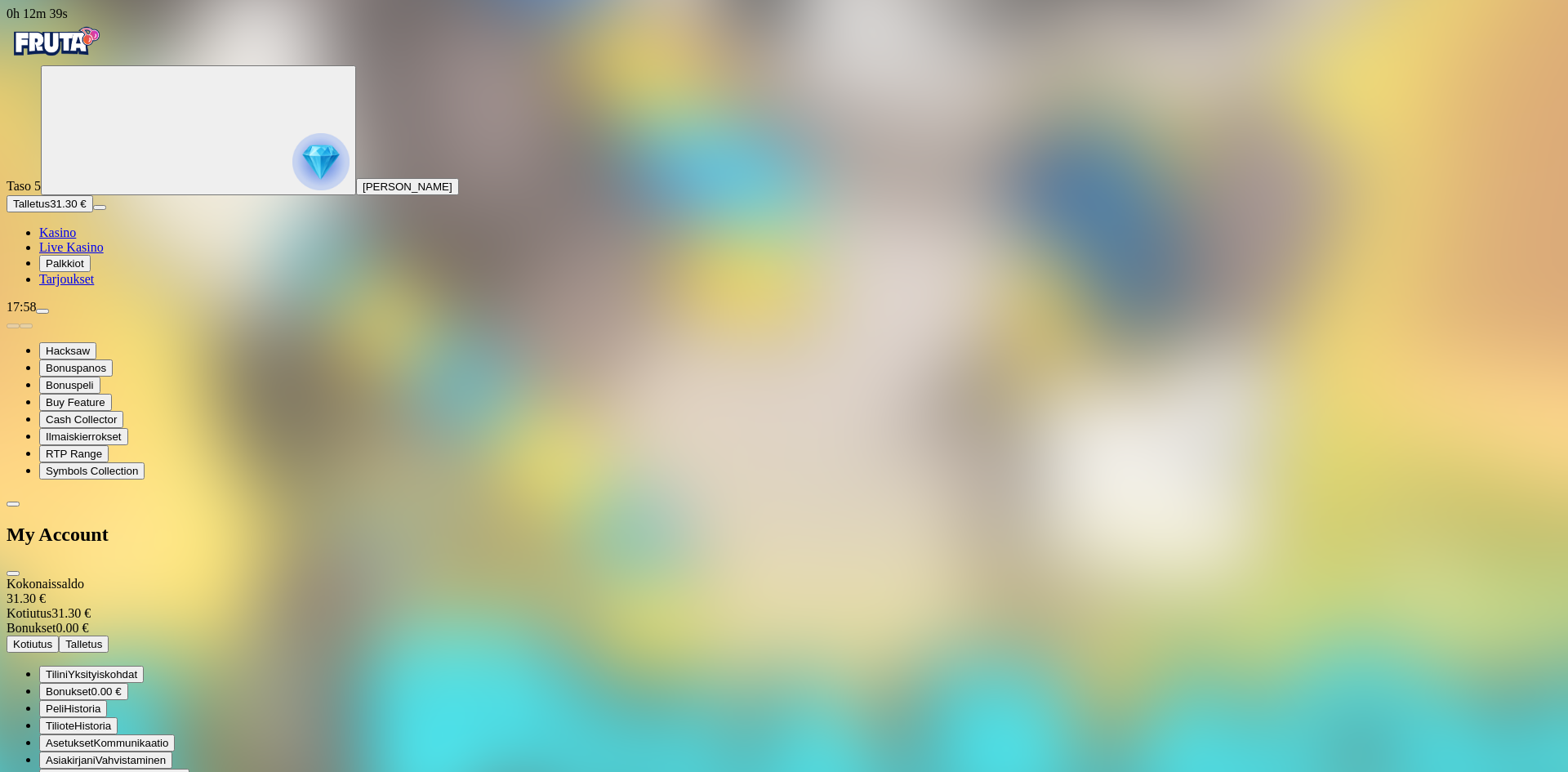
click at [52, 638] on span "Kotiutus" at bounding box center [33, 643] width 40 height 13
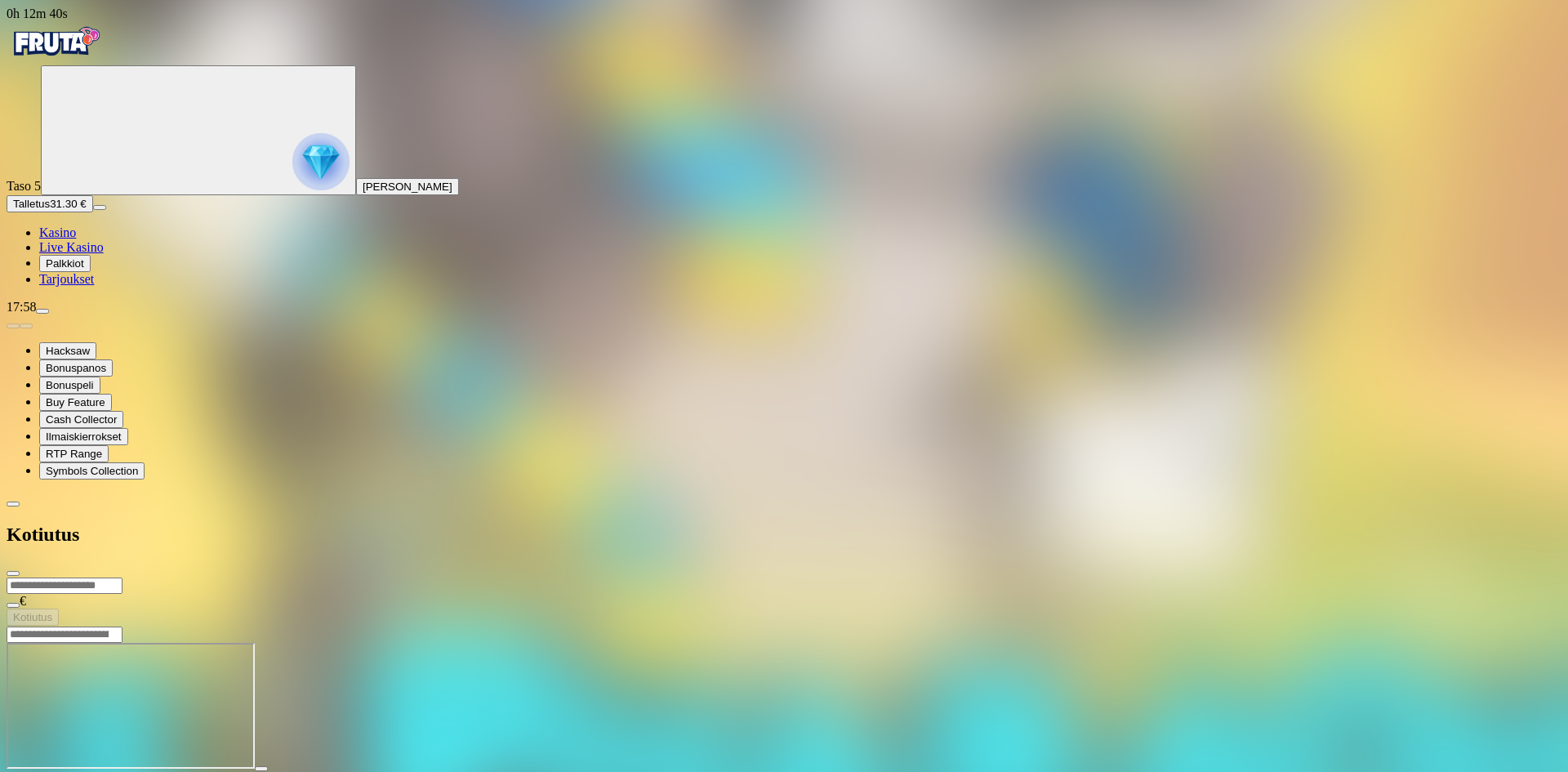
click at [123, 578] on input "number" at bounding box center [65, 586] width 116 height 16
type input "*****"
click at [59, 609] on button "Kotiutus" at bounding box center [33, 617] width 52 height 17
click at [14, 573] on span "close icon" at bounding box center [14, 573] width 0 height 0
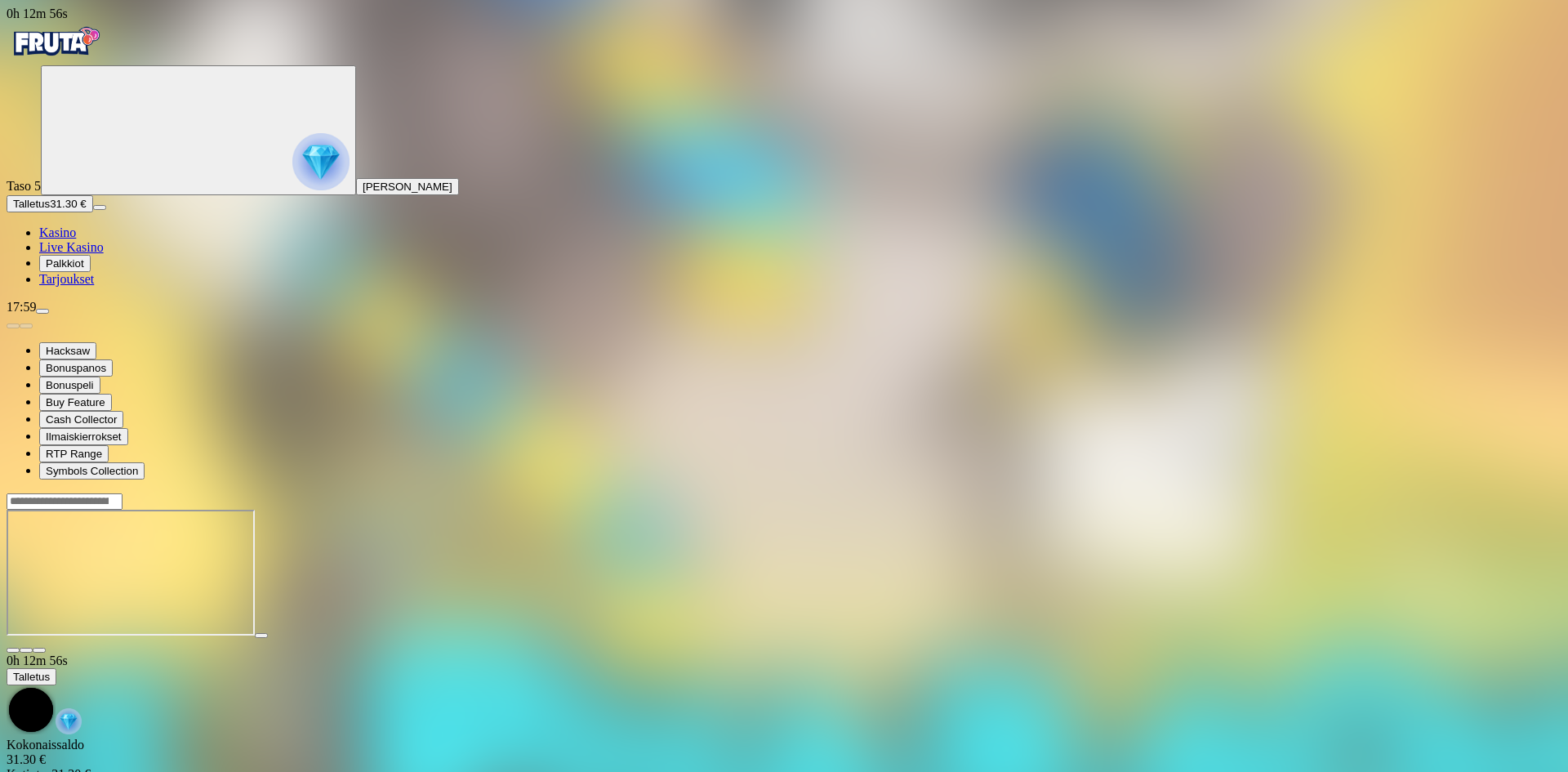
click at [293, 183] on img "Primary" at bounding box center [321, 161] width 57 height 57
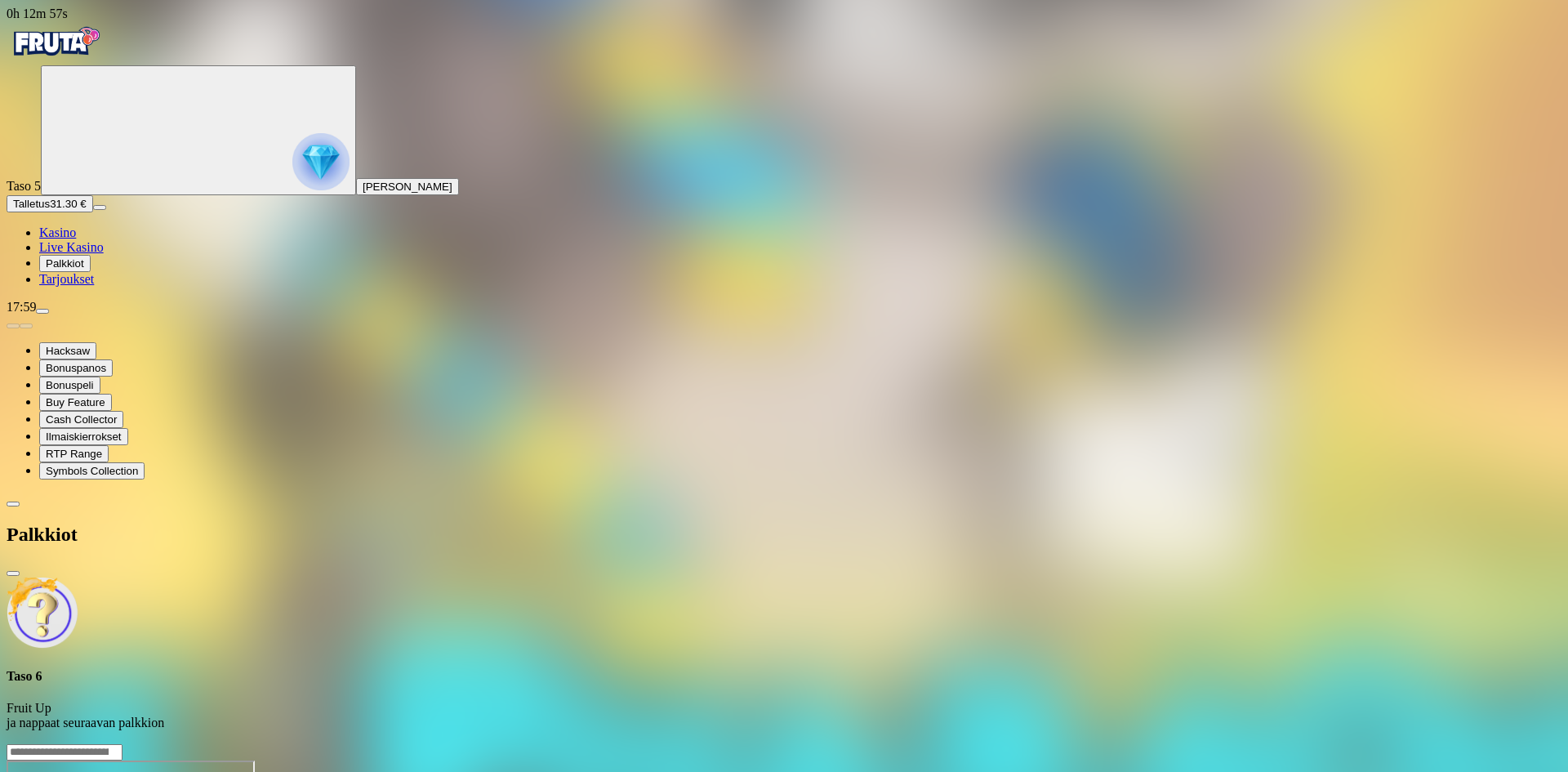
click at [293, 183] on img "Primary" at bounding box center [321, 161] width 57 height 57
click at [293, 577] on div "Taso 6 Fruit Up ja nappaat seuraavan palkkion" at bounding box center [784, 654] width 1555 height 155
click at [14, 573] on span "close icon" at bounding box center [14, 573] width 0 height 0
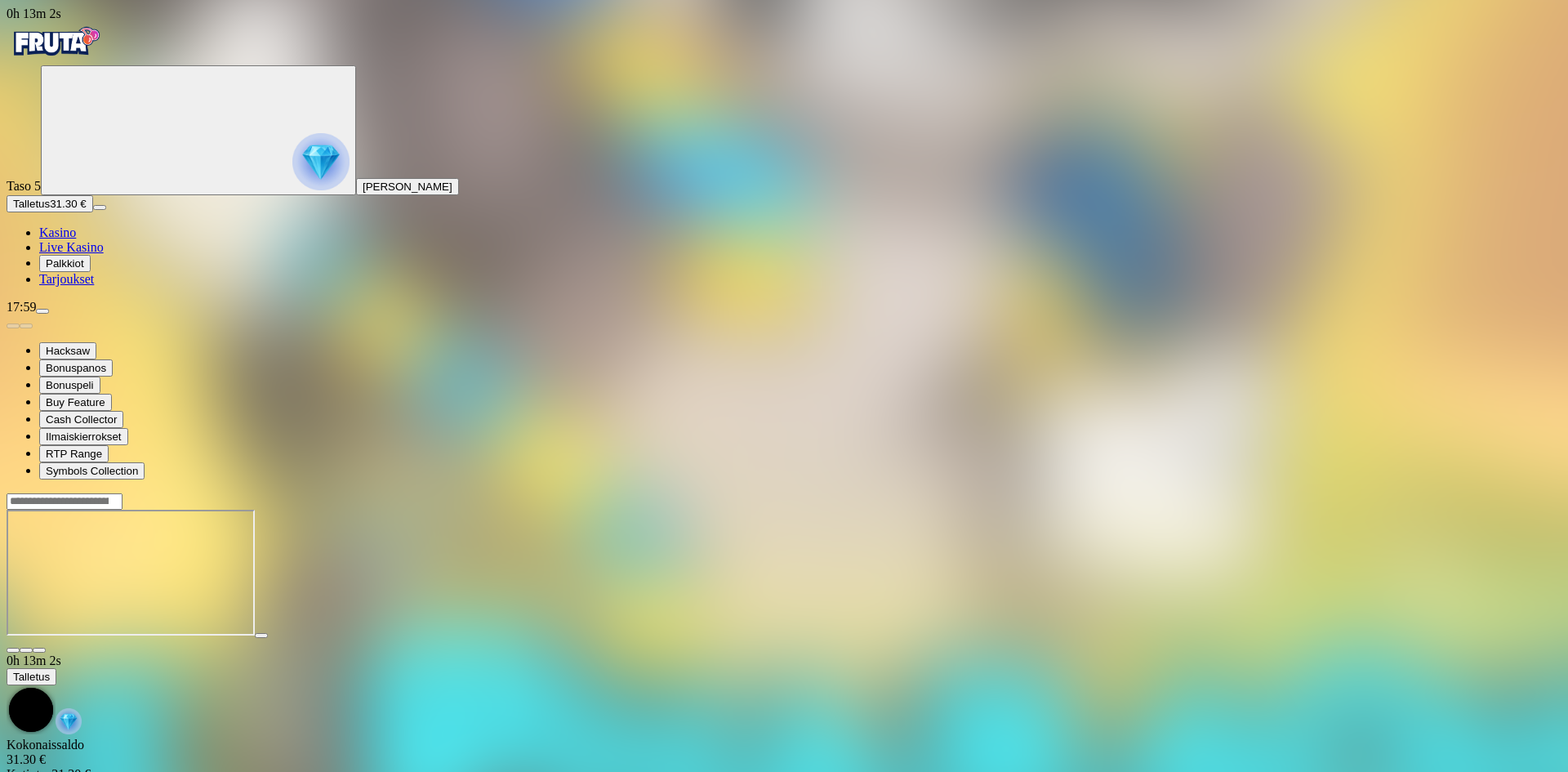
click at [73, 62] on img "Primary" at bounding box center [55, 42] width 98 height 41
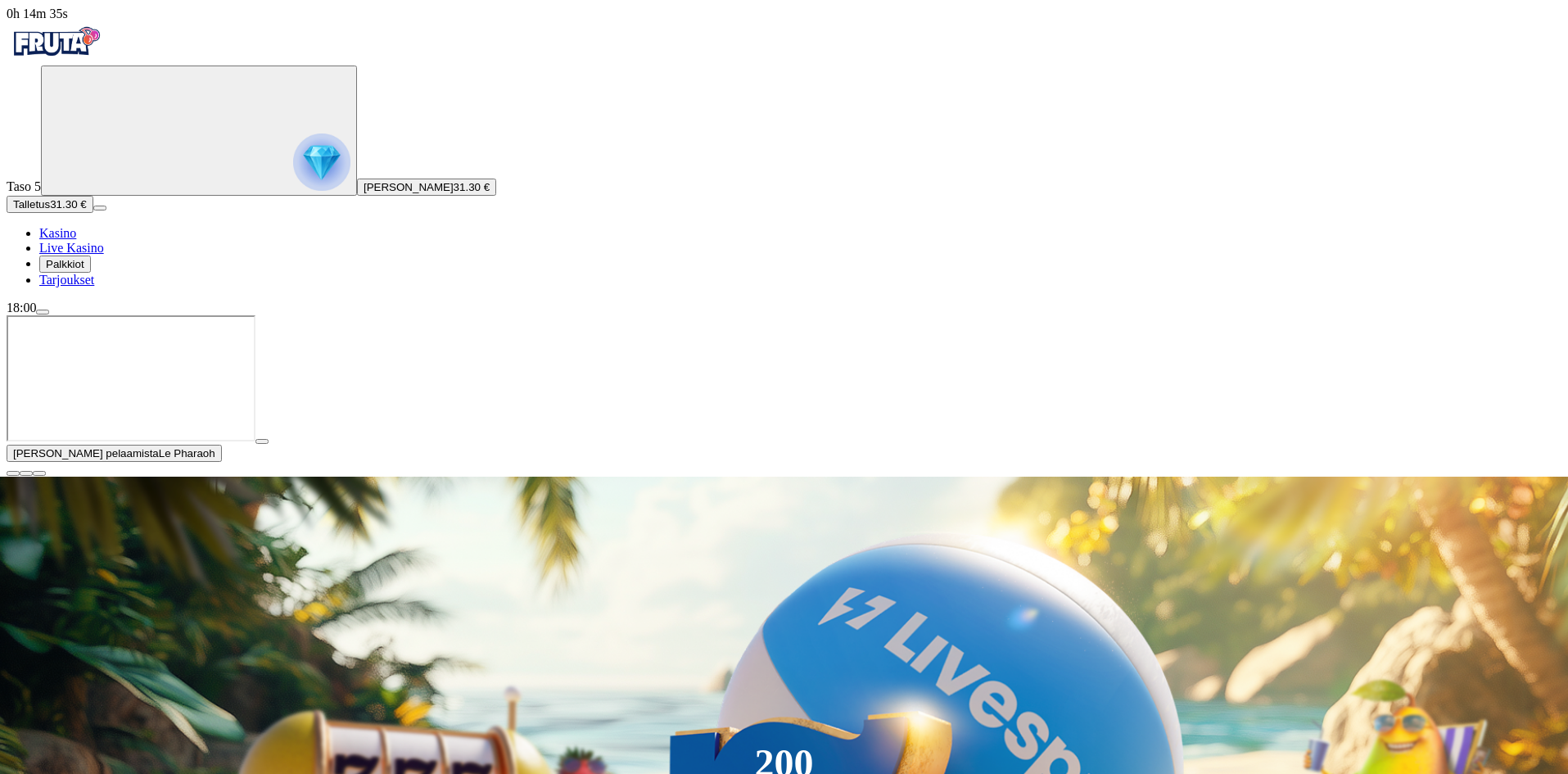
click at [80, 196] on div "Taso 5 Leevi Sakari Pulkkinen 31.30 €" at bounding box center [784, 131] width 1554 height 130
click at [14, 474] on span "close icon" at bounding box center [14, 474] width 0 height 0
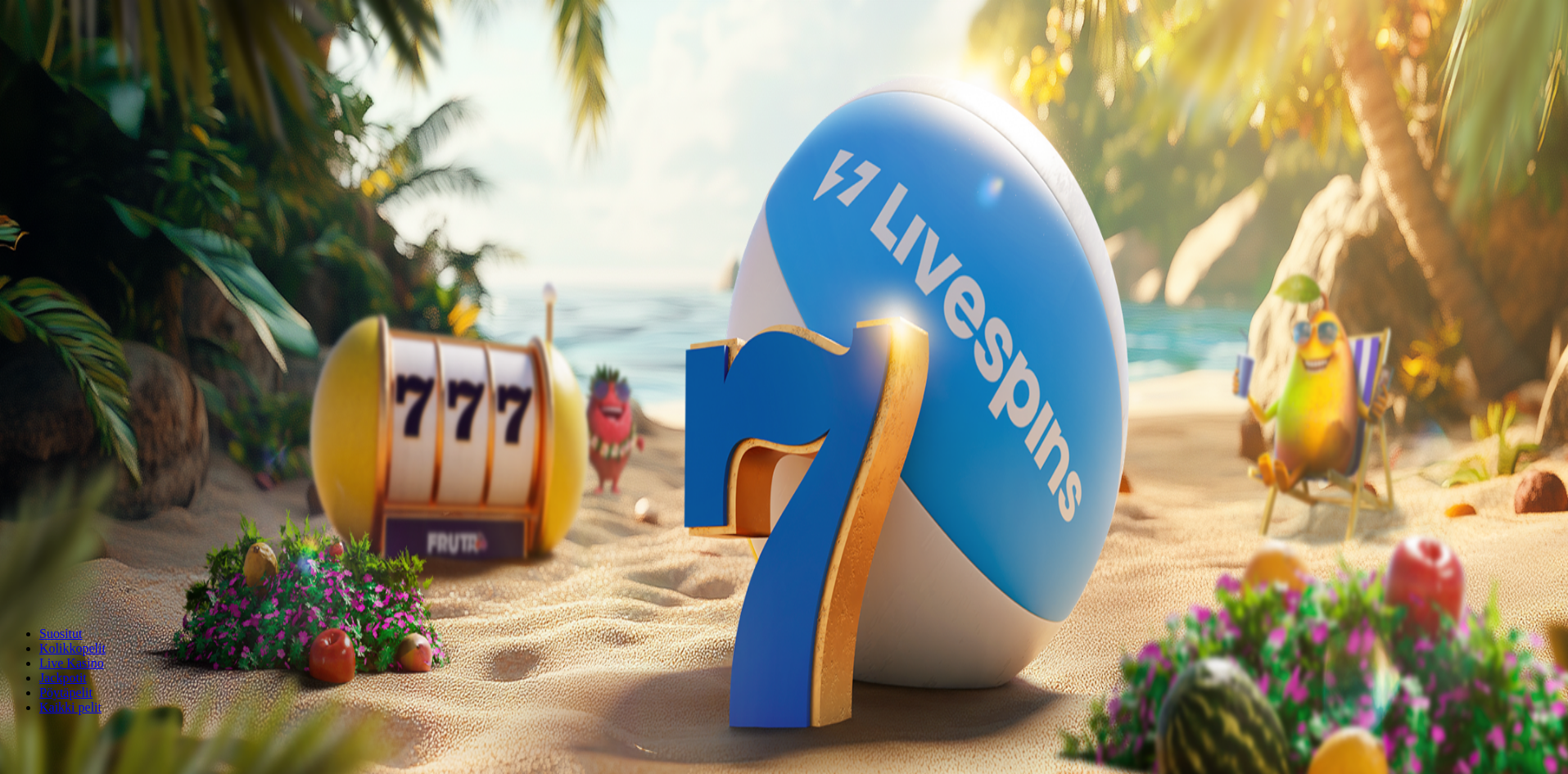
drag, startPoint x: 912, startPoint y: 374, endPoint x: 749, endPoint y: 363, distance: 163.4
click at [123, 536] on input "***" at bounding box center [65, 543] width 116 height 16
